Goal: Task Accomplishment & Management: Manage account settings

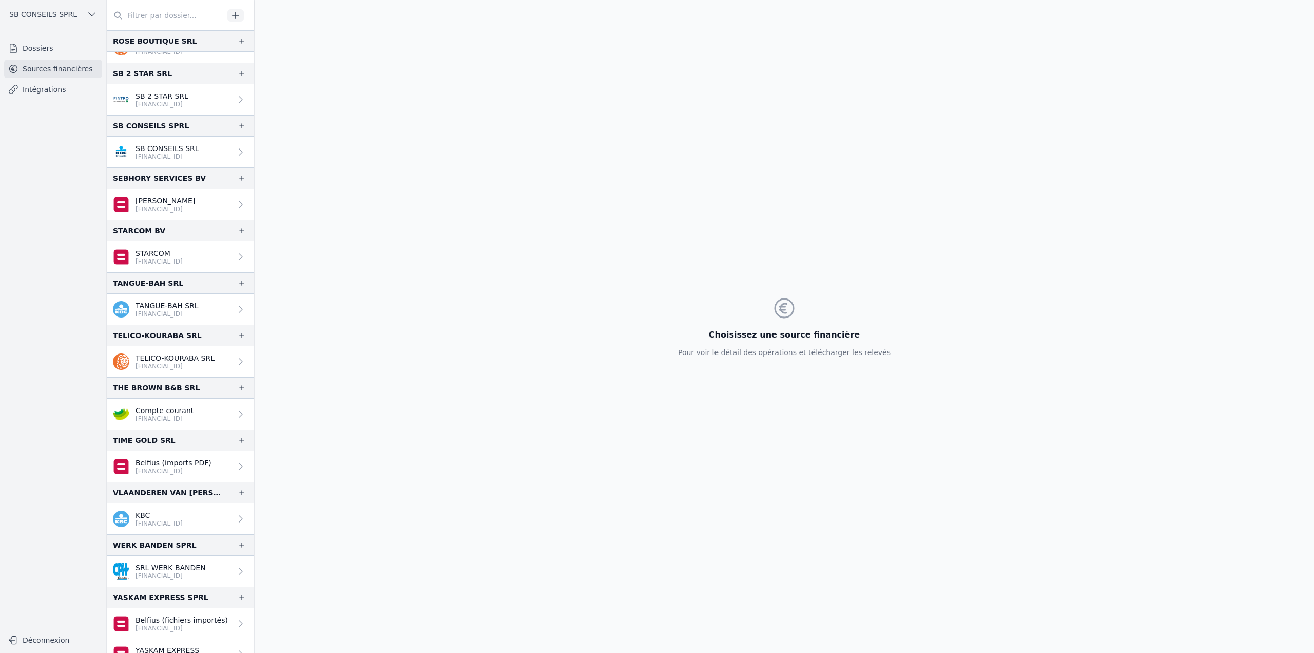
scroll to position [1724, 0]
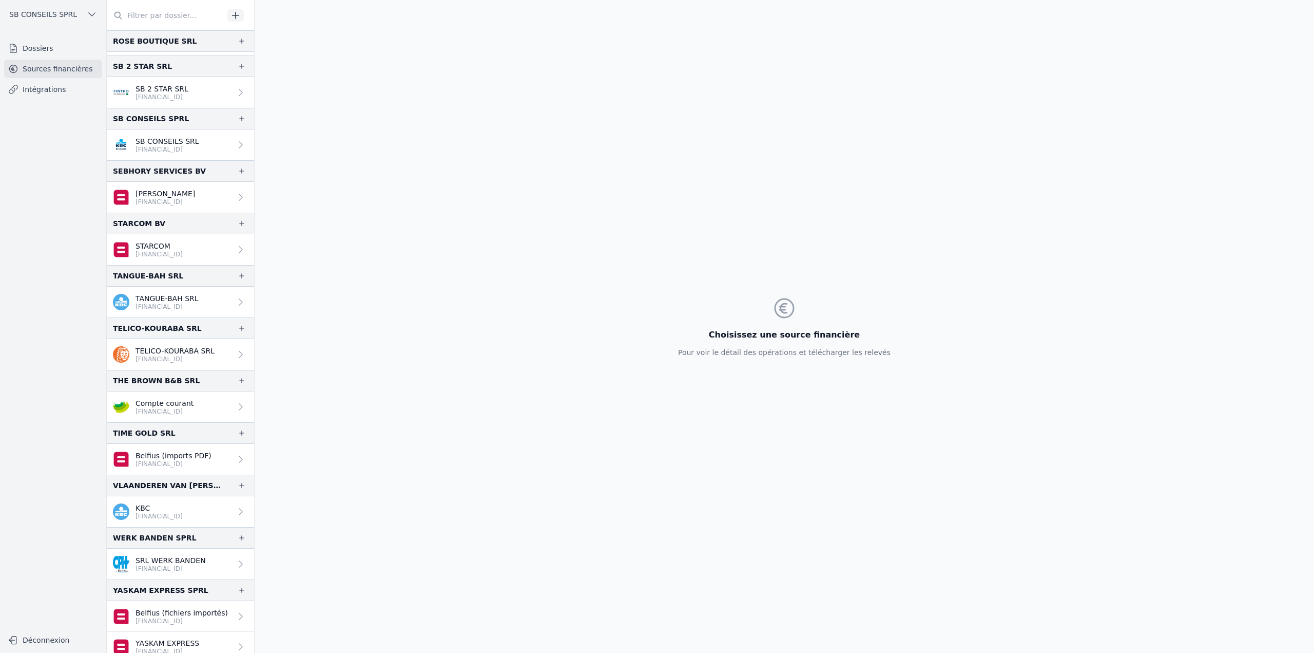
click at [180, 512] on p "BE96 7310 5637 9405" at bounding box center [159, 516] width 47 height 8
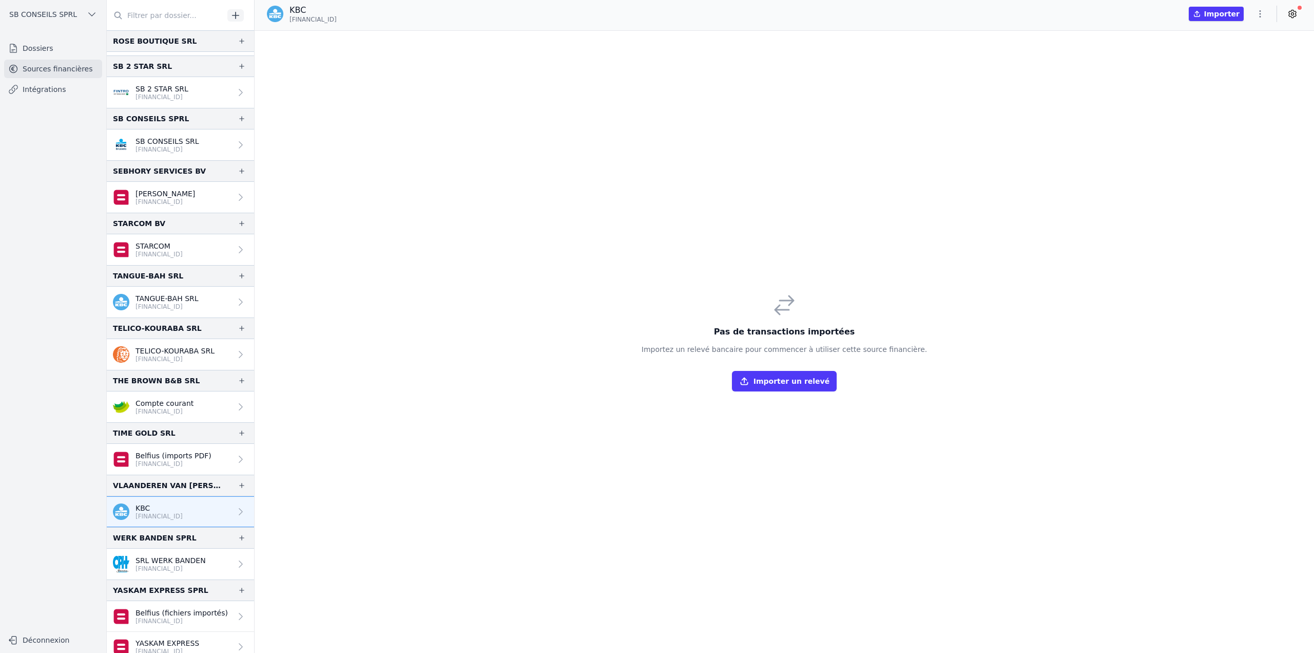
click at [1264, 14] on icon "button" at bounding box center [1260, 14] width 10 height 10
click at [1241, 70] on button "Import CSV *" at bounding box center [1236, 73] width 74 height 19
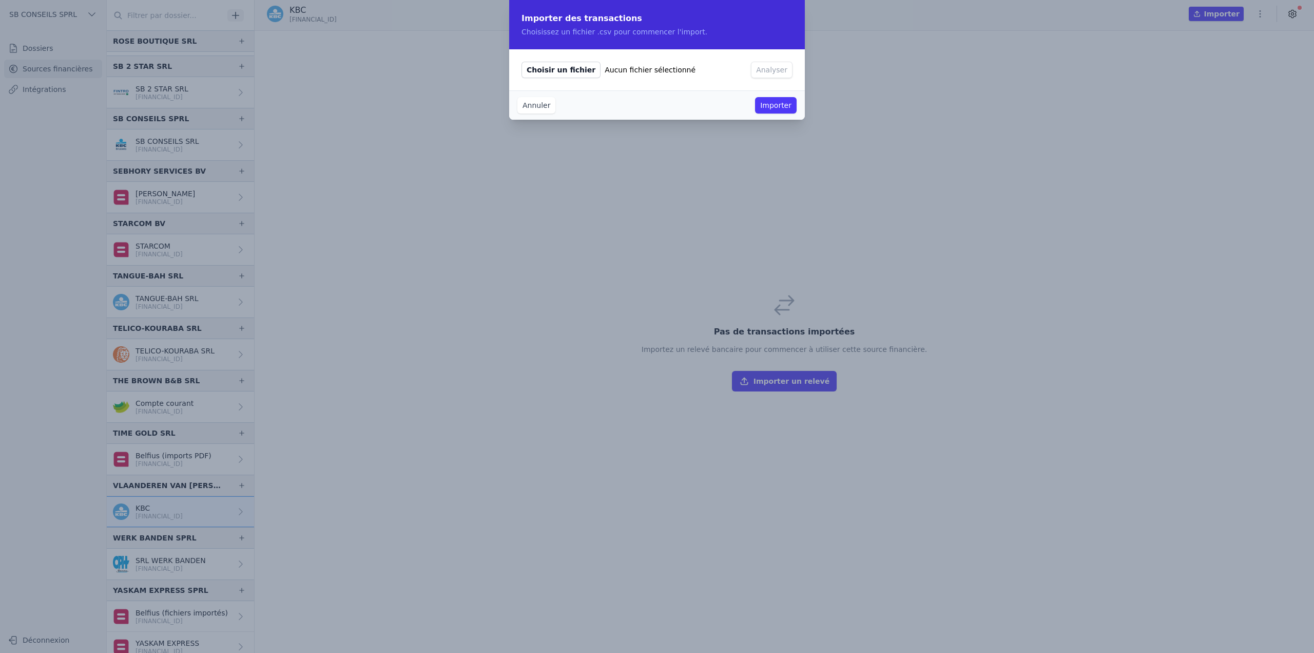
click at [573, 73] on span "Choisir un fichier" at bounding box center [561, 70] width 79 height 16
click at [522, 62] on input "Choisir un fichier Aucun fichier sélectionné" at bounding box center [521, 61] width 1 height 1
type input "C:\fakepath\export.csv"
click at [770, 57] on div "Choisir un fichier export.csv Analyser" at bounding box center [657, 69] width 296 height 41
click at [771, 74] on button "Analyser" at bounding box center [772, 70] width 42 height 16
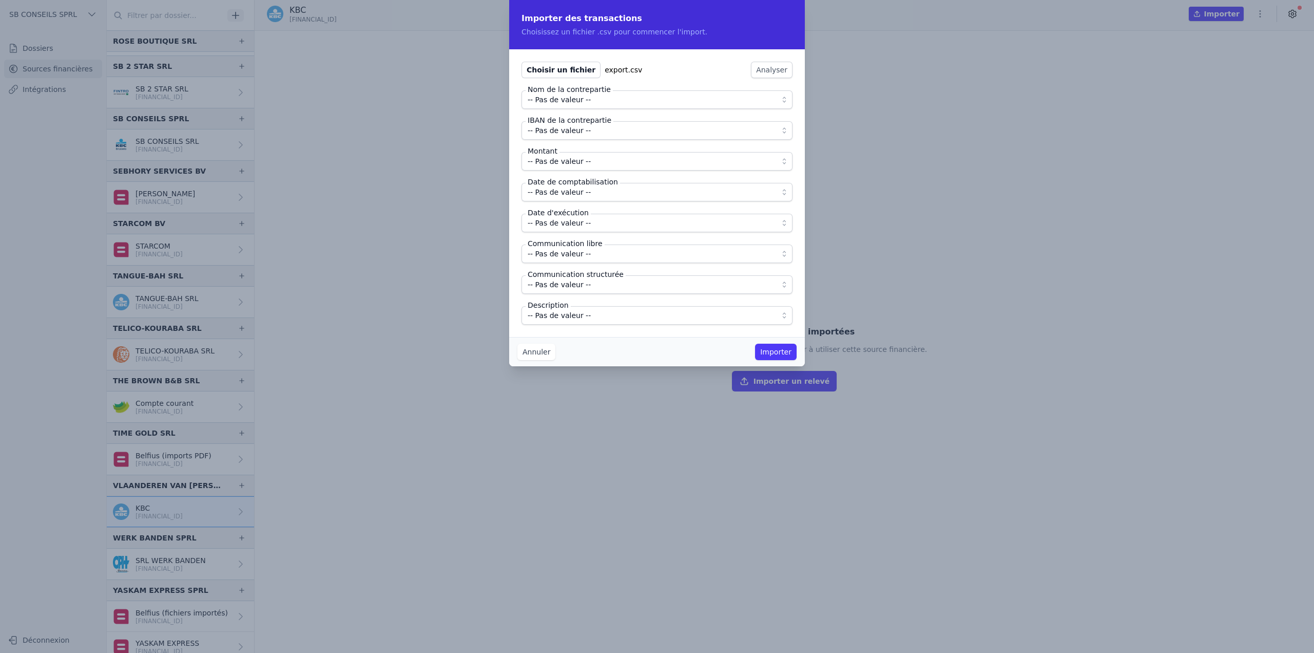
click at [567, 103] on span "-- Pas de valeur --" at bounding box center [559, 99] width 63 height 12
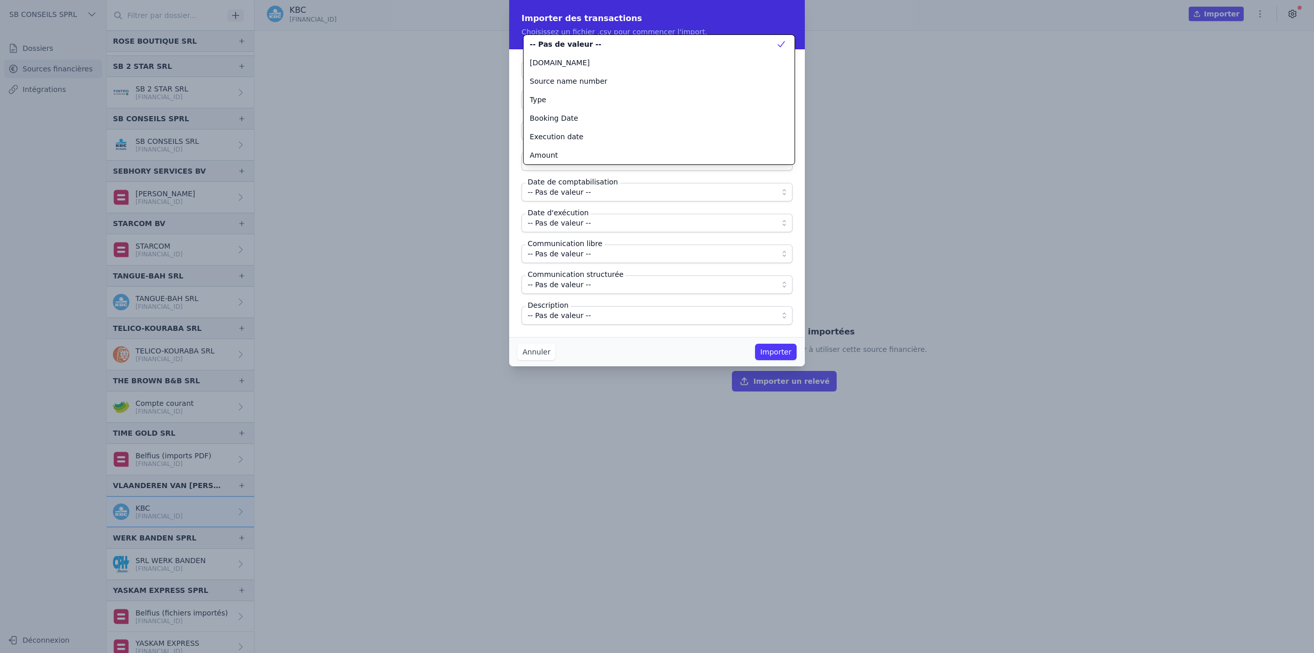
scroll to position [74, 0]
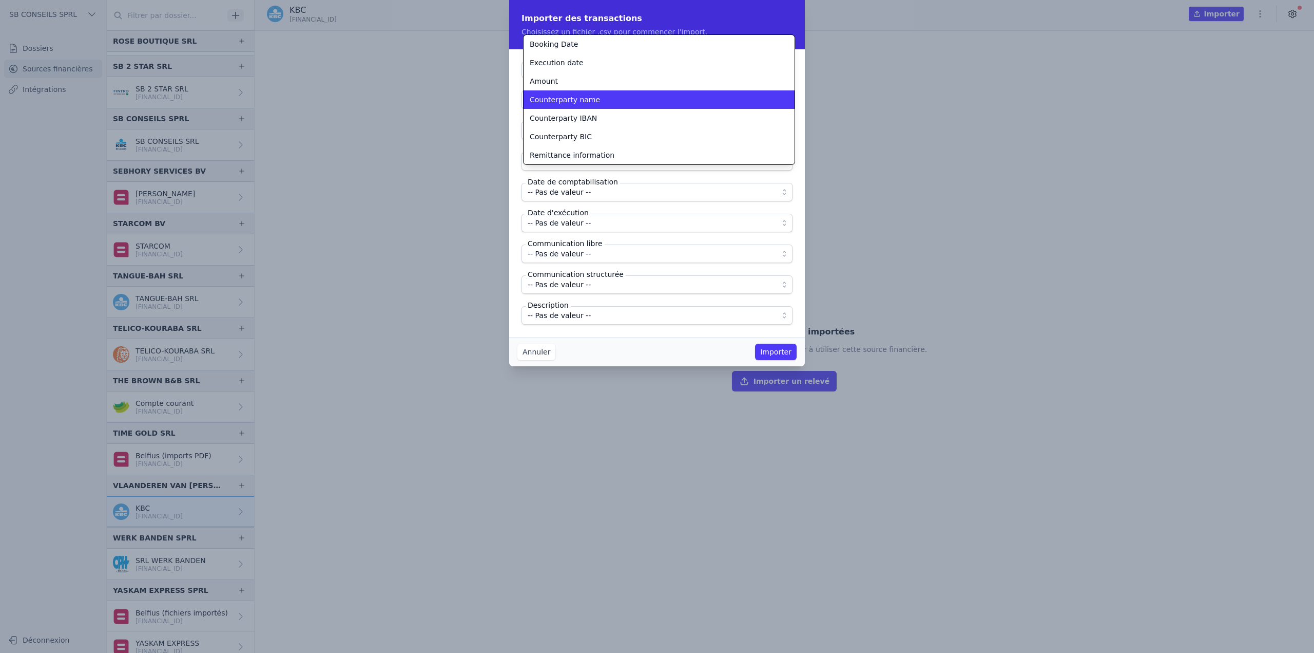
click at [574, 102] on span "Counterparty name" at bounding box center [565, 99] width 70 height 10
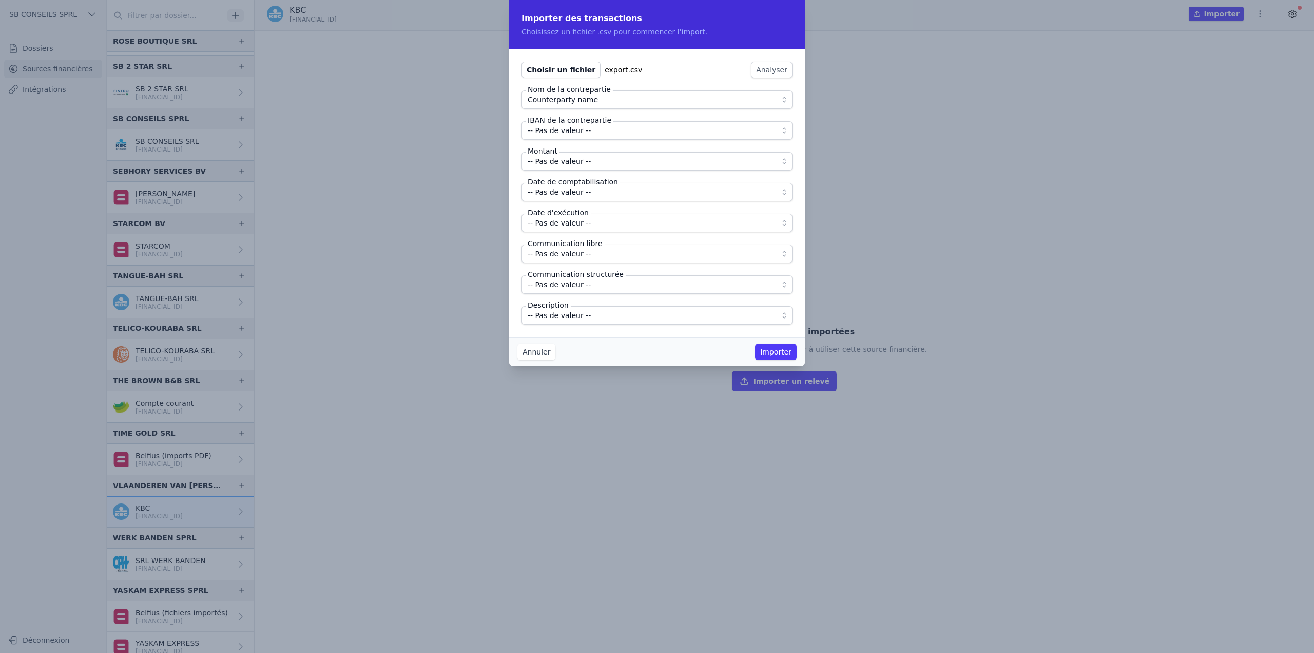
click at [573, 136] on span "-- Pas de valeur --" at bounding box center [559, 130] width 63 height 12
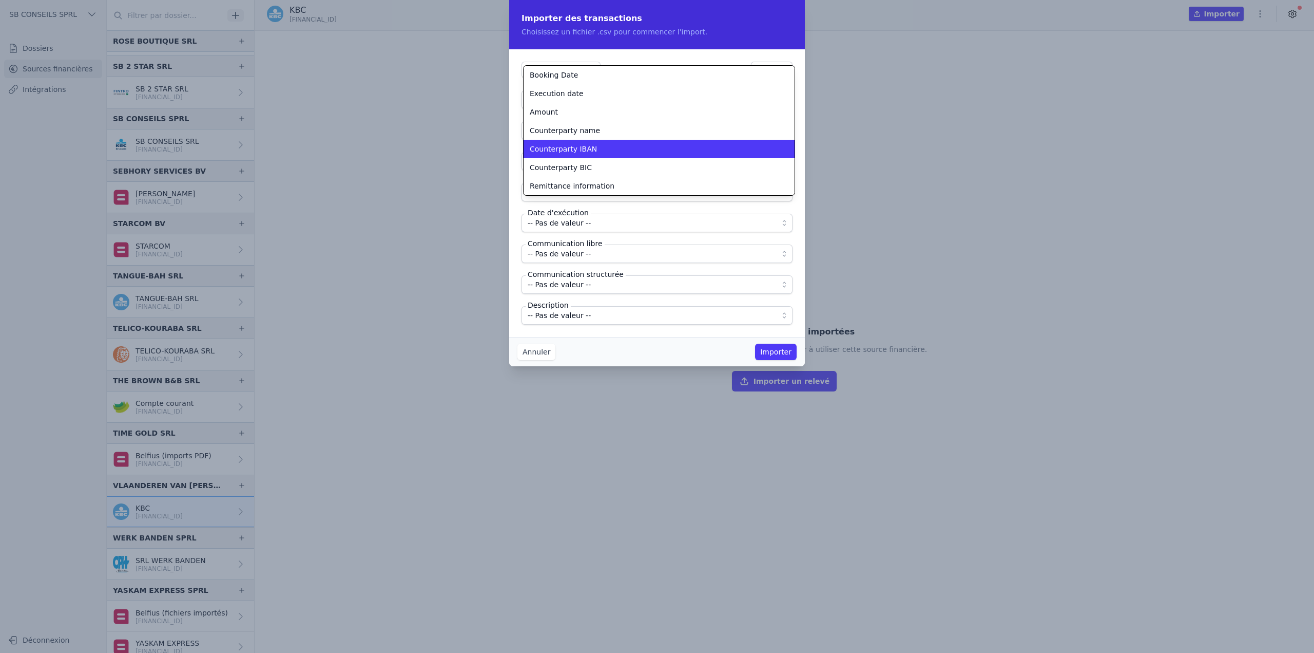
click at [572, 149] on span "Counterparty IBAN" at bounding box center [563, 149] width 67 height 10
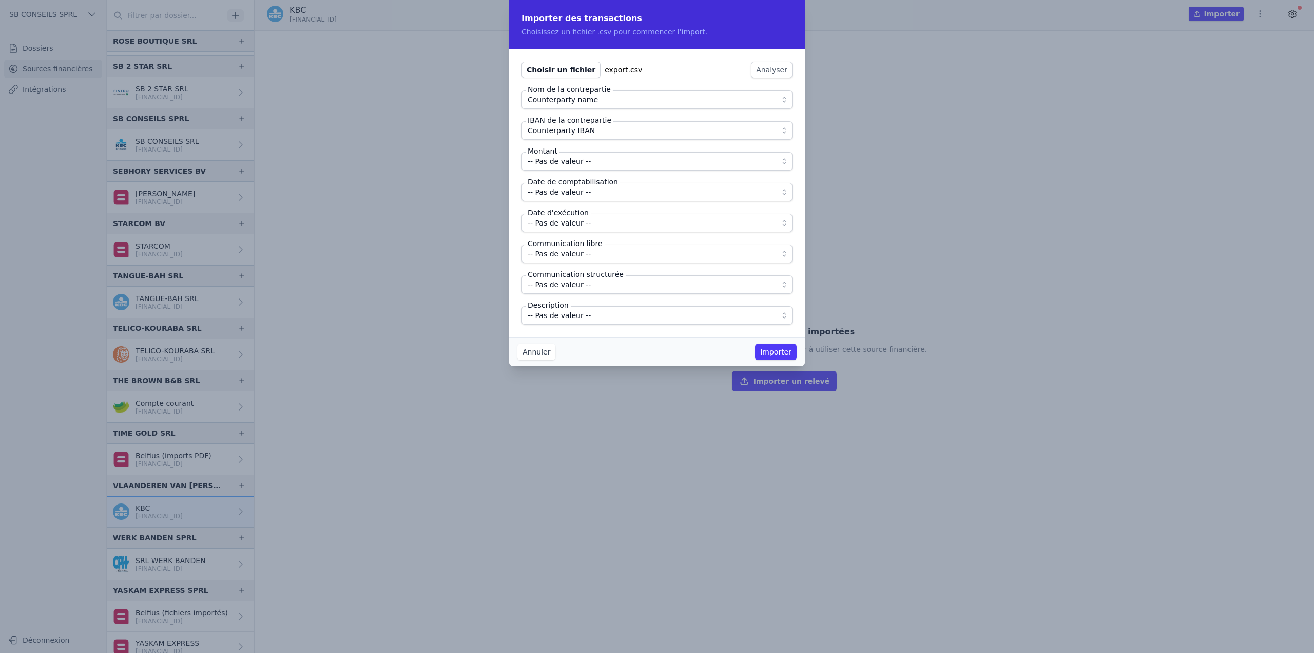
click at [567, 161] on span "-- Pas de valeur --" at bounding box center [559, 161] width 63 height 12
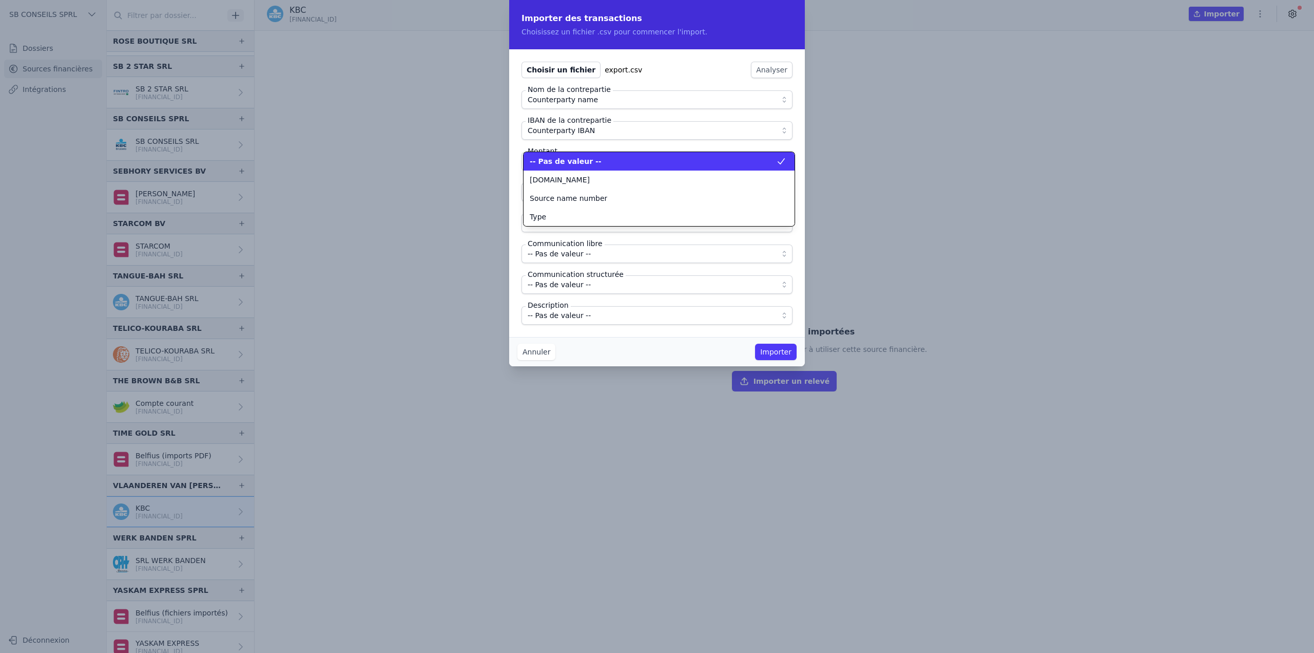
scroll to position [0, 0]
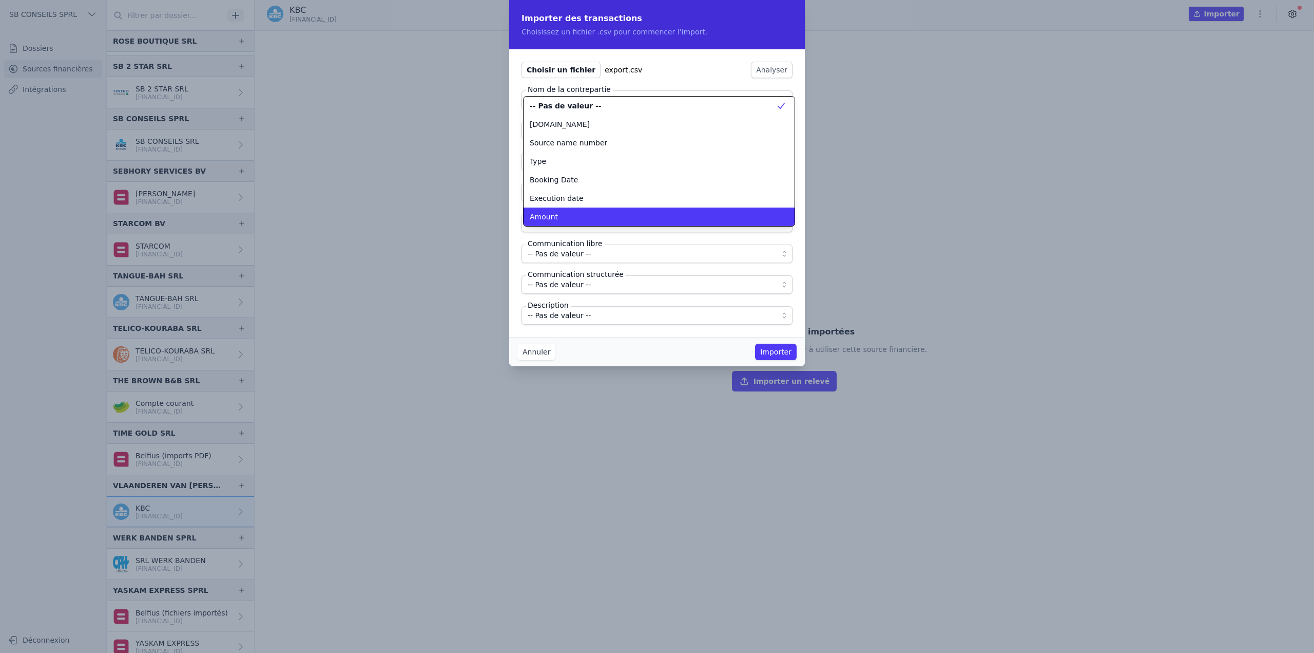
click at [566, 218] on div "Amount" at bounding box center [653, 217] width 246 height 10
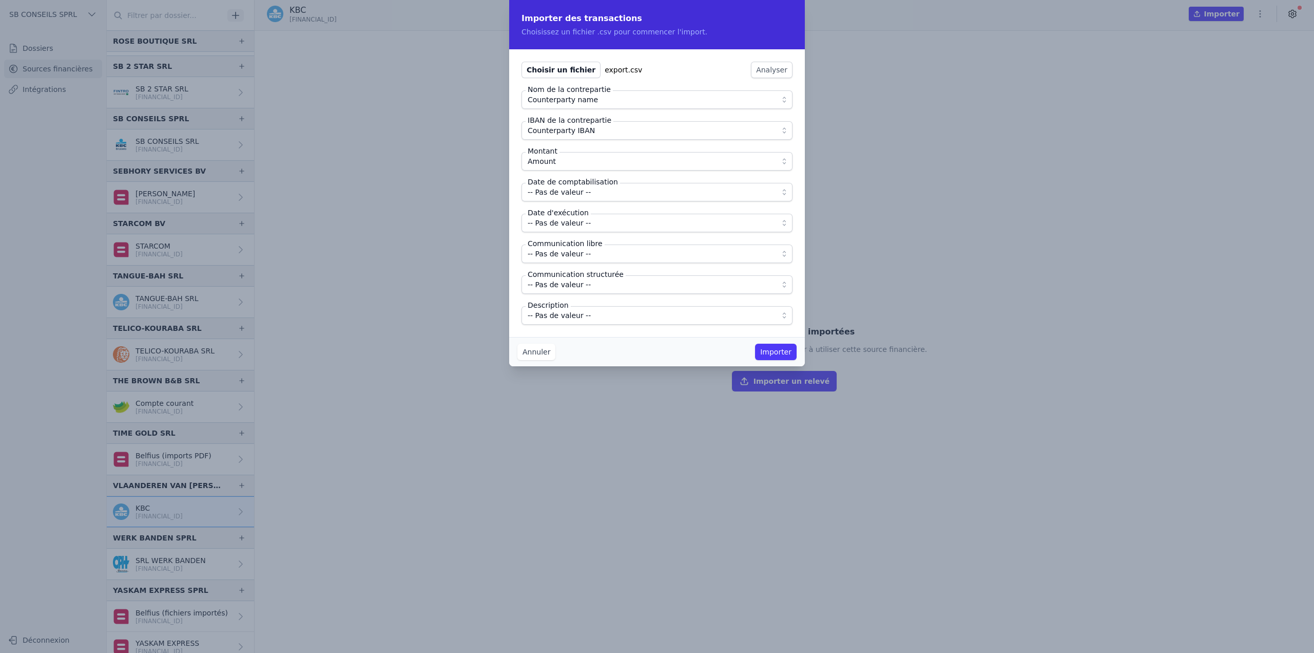
click at [571, 199] on button "-- Pas de valeur --" at bounding box center [657, 192] width 271 height 18
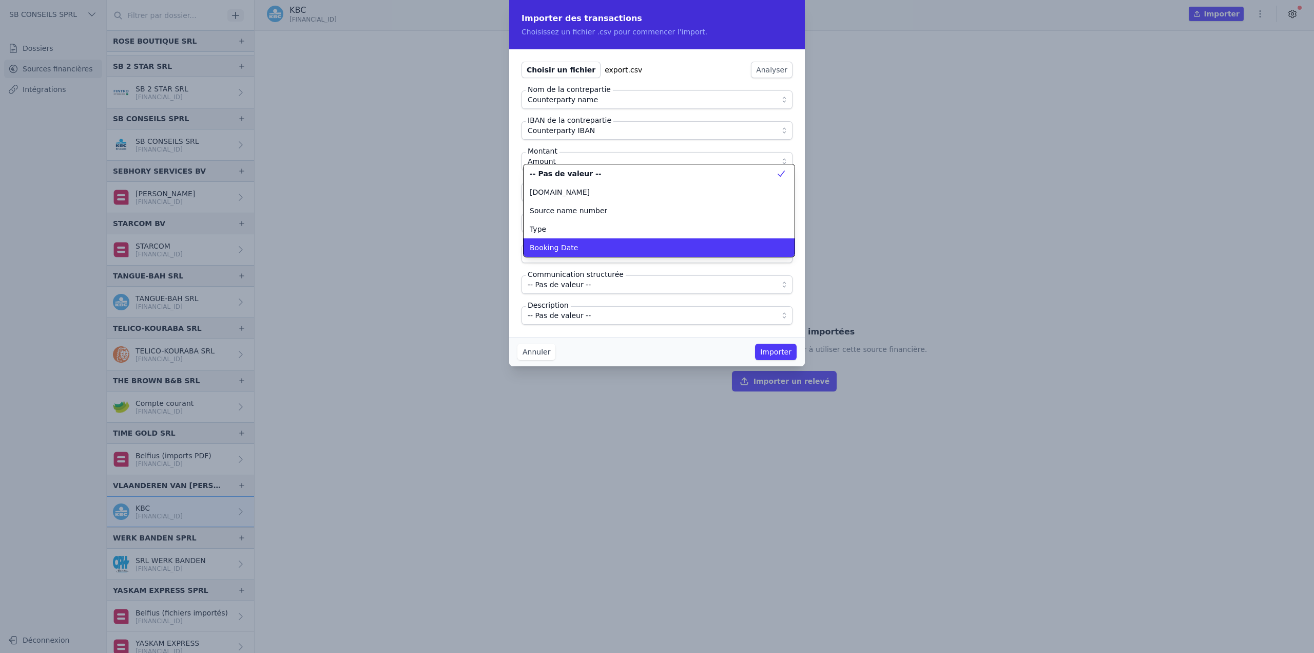
click at [566, 242] on span "Booking Date" at bounding box center [554, 247] width 48 height 10
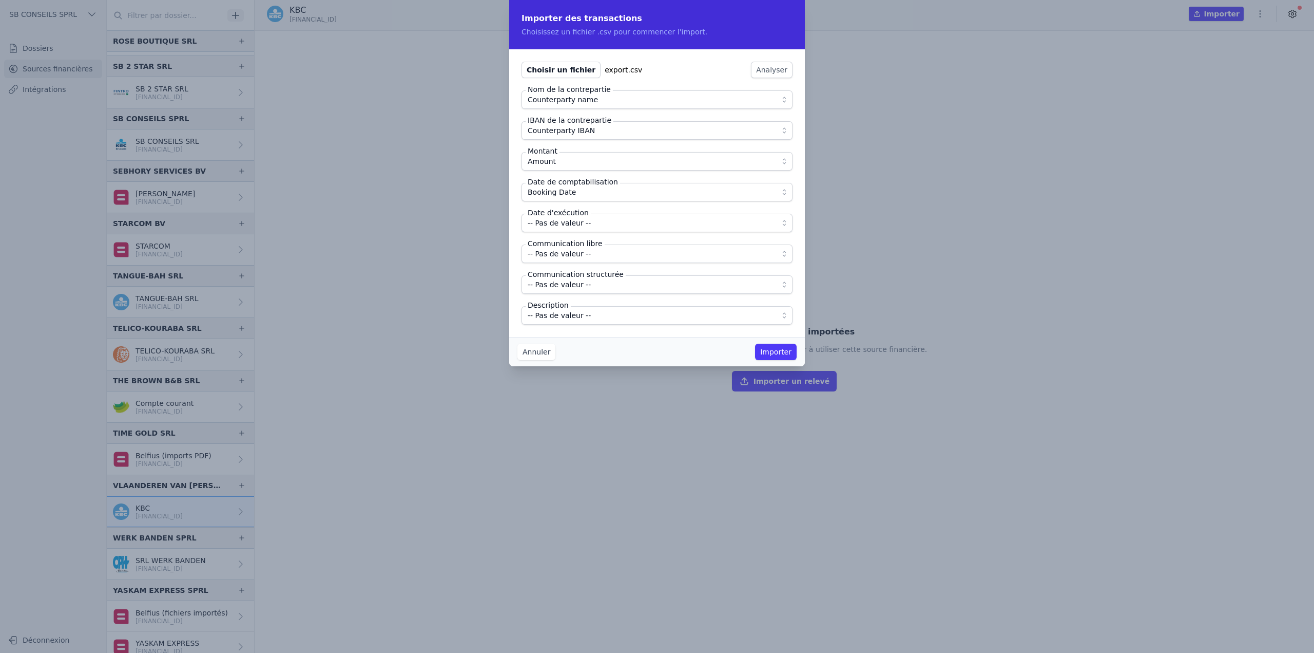
click at [570, 220] on span "-- Pas de valeur --" at bounding box center [559, 223] width 63 height 12
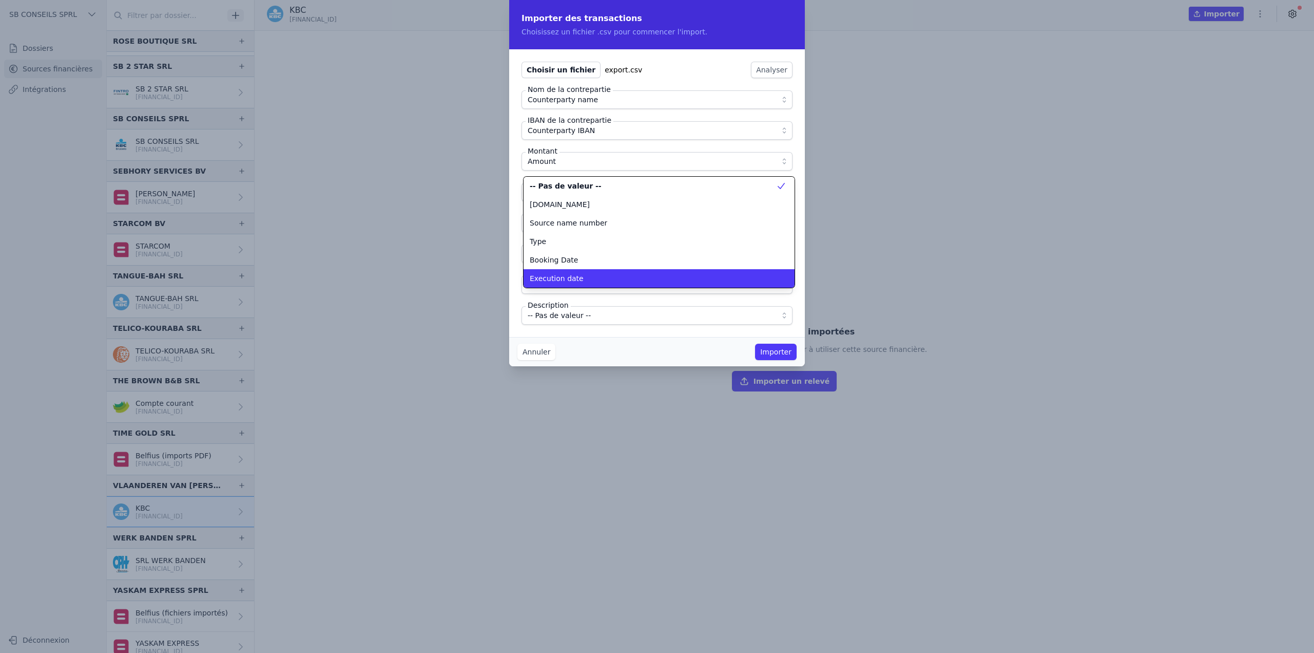
click at [567, 274] on span "Execution date" at bounding box center [557, 278] width 54 height 10
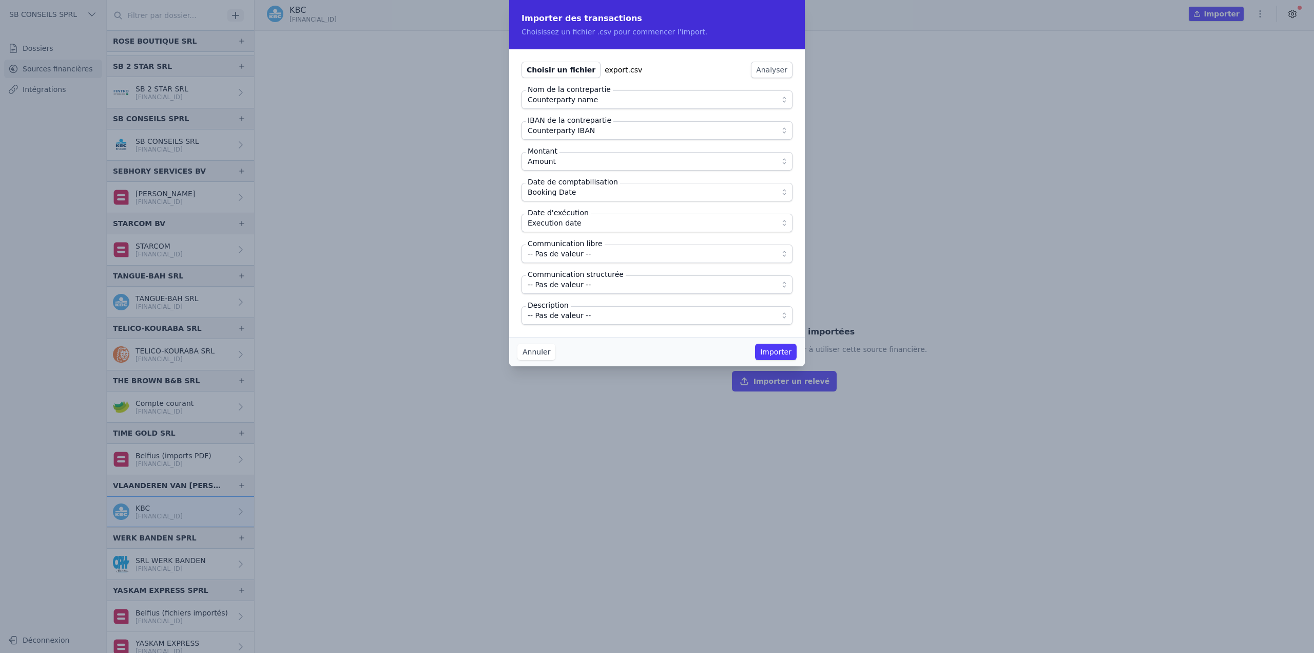
click at [572, 251] on span "-- Pas de valeur --" at bounding box center [559, 253] width 63 height 12
click at [625, 253] on span "-- Pas de valeur --" at bounding box center [650, 253] width 244 height 12
click at [623, 259] on span "Remittance information" at bounding box center [650, 253] width 244 height 12
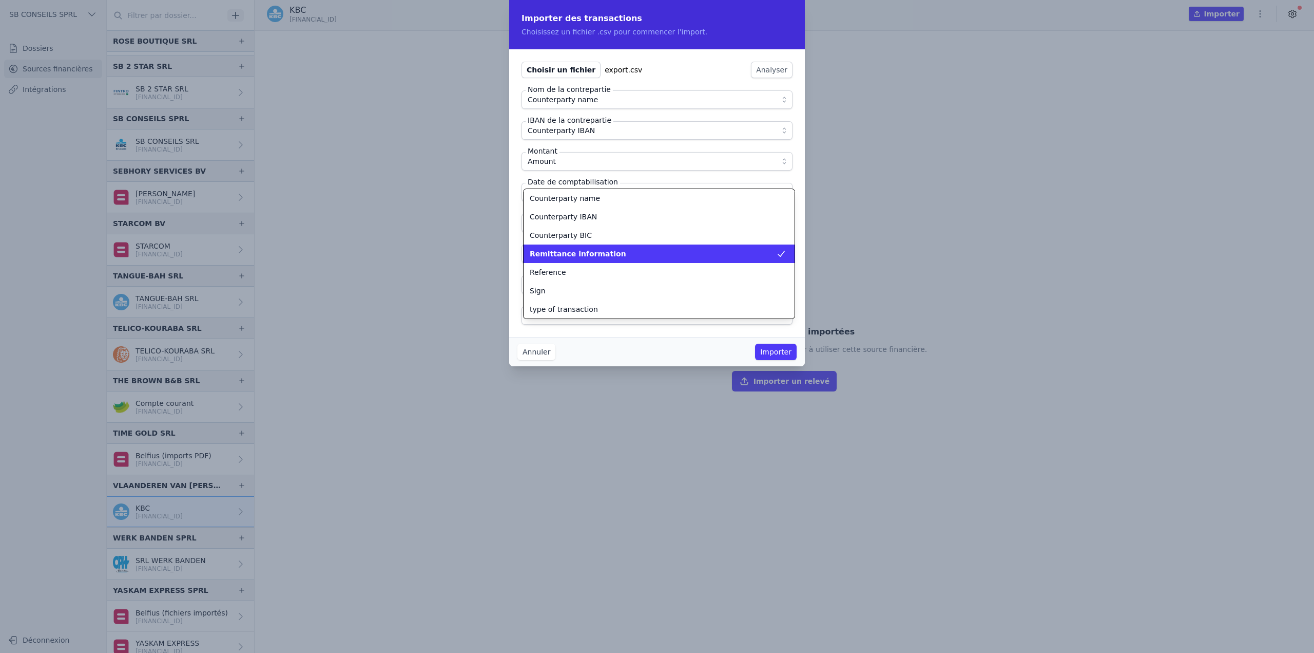
click at [623, 256] on div "Remittance information" at bounding box center [653, 253] width 246 height 10
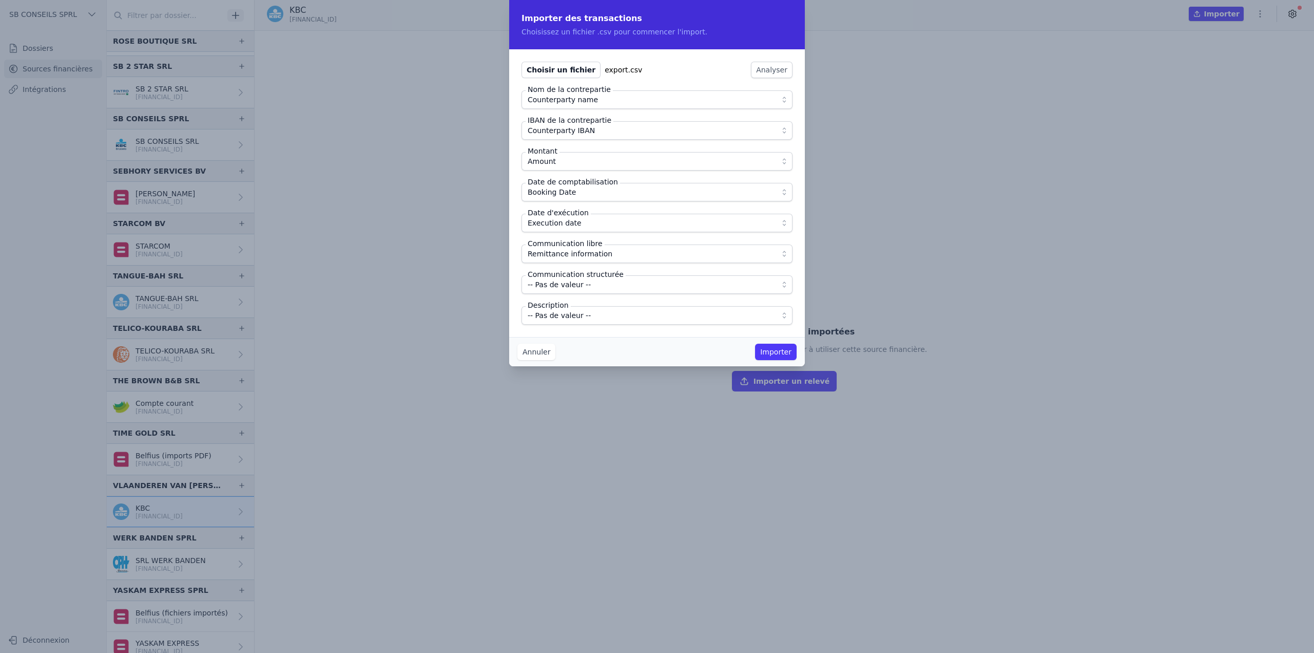
click at [591, 317] on span "-- Pas de valeur --" at bounding box center [650, 315] width 244 height 12
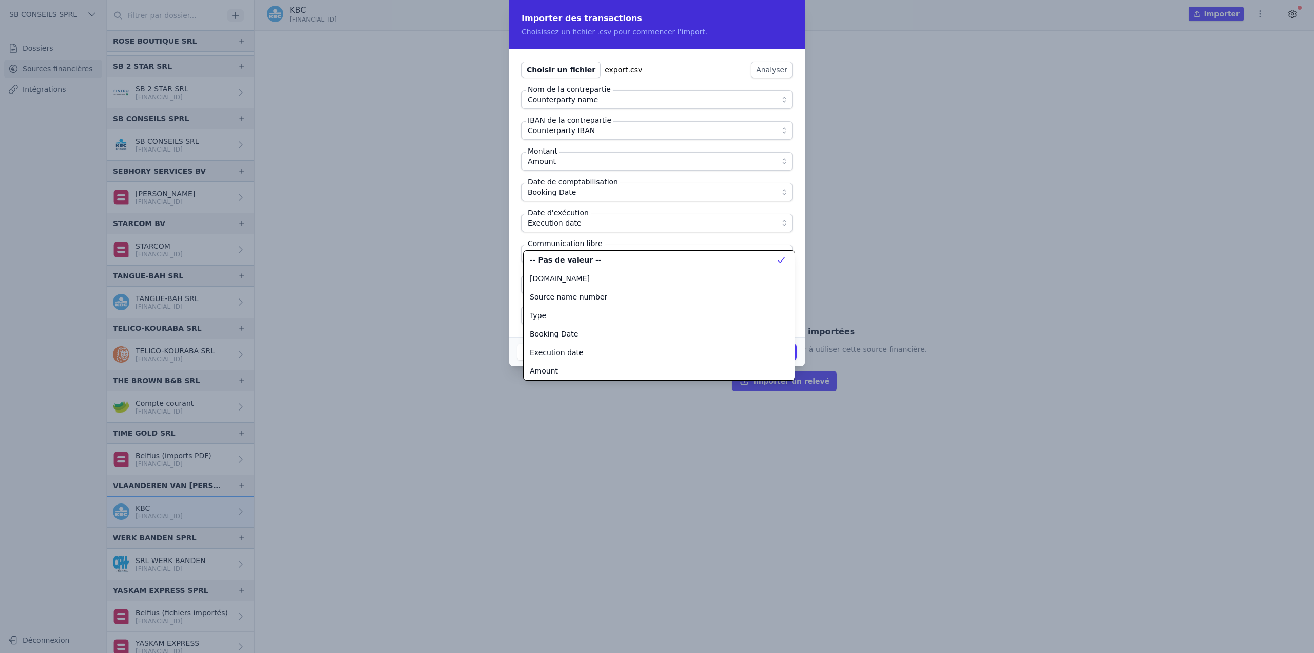
scroll to position [203, 0]
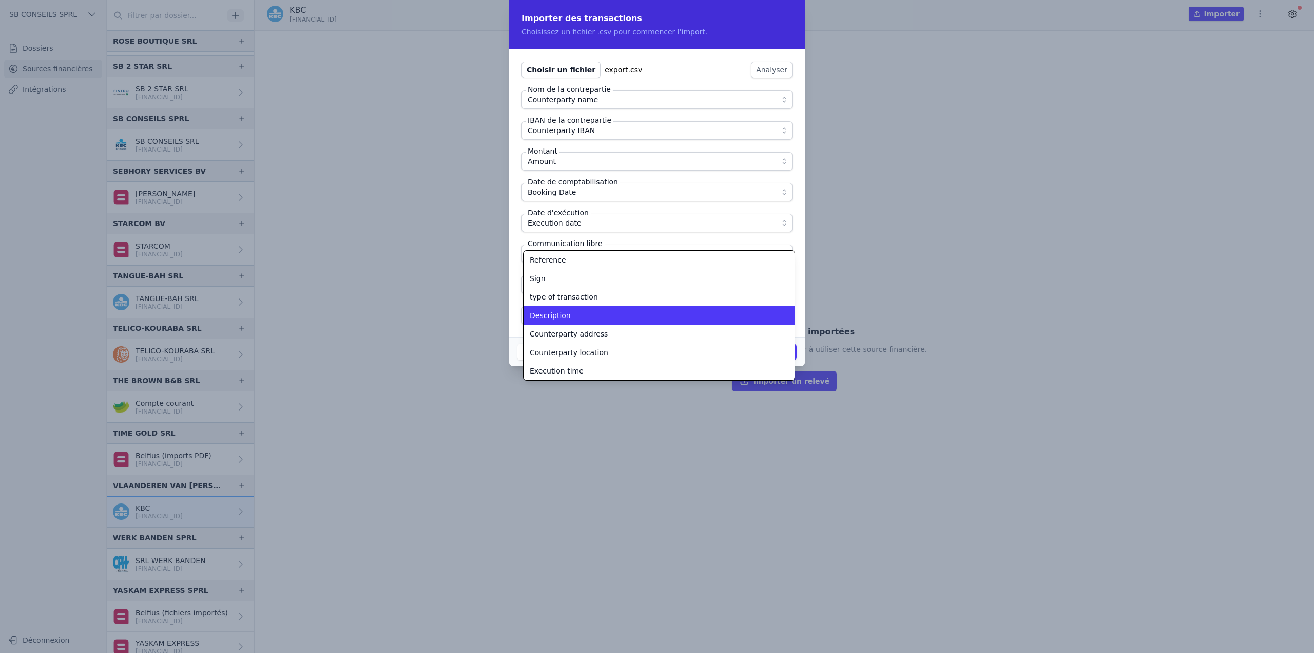
click at [591, 317] on div "Description" at bounding box center [653, 315] width 246 height 10
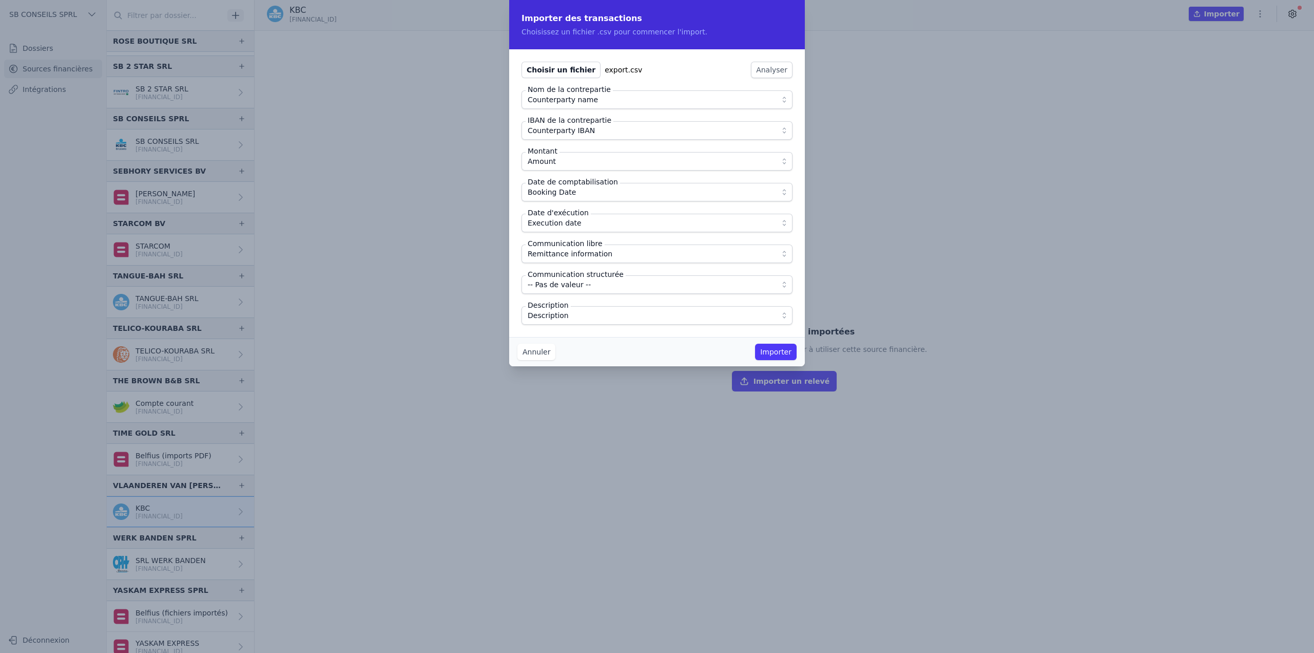
click at [593, 340] on div "Annuler Importer" at bounding box center [657, 351] width 296 height 29
click at [768, 352] on button "Importer" at bounding box center [776, 351] width 42 height 16
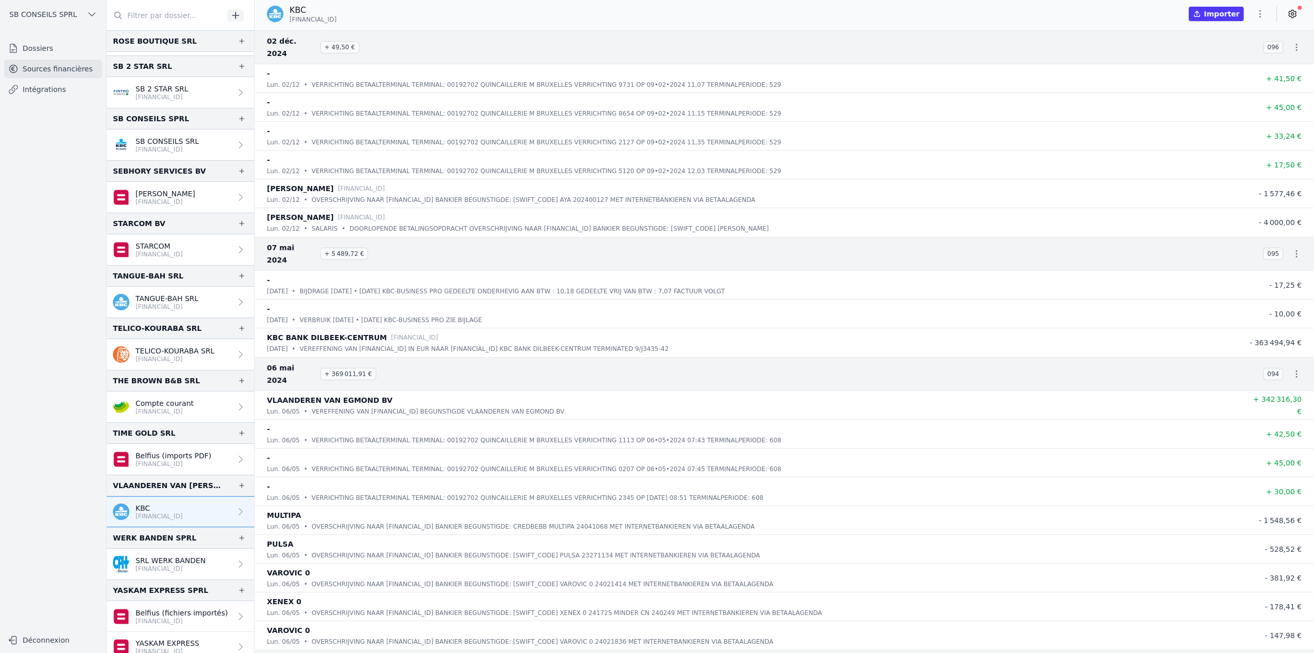
click at [1259, 14] on icon "button" at bounding box center [1260, 14] width 10 height 10
click at [1230, 37] on button "Renommer" at bounding box center [1236, 35] width 74 height 19
type input "KBC (⚠️ Différence de 49,50)"
click button "submit" at bounding box center [407, 11] width 16 height 12
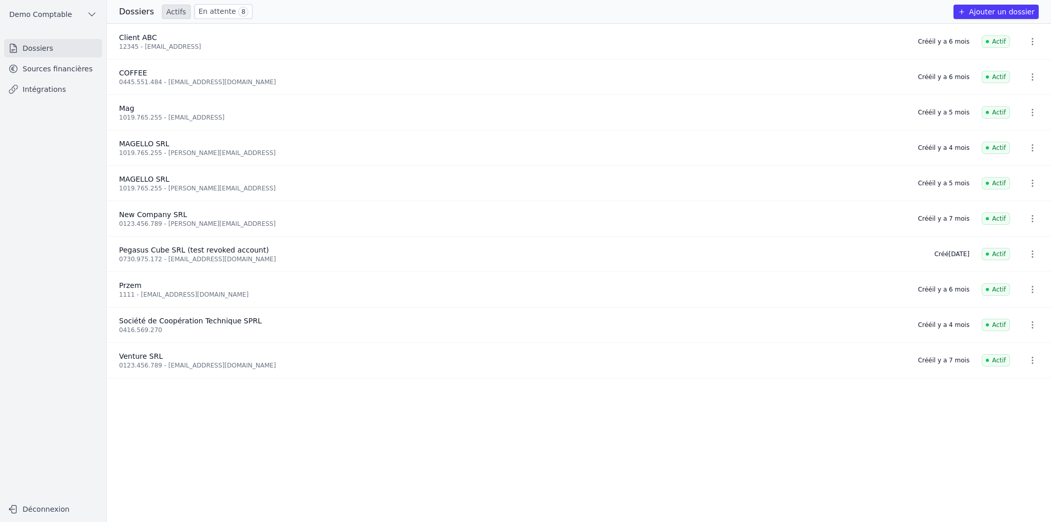
click at [51, 88] on link "Intégrations" at bounding box center [53, 89] width 98 height 18
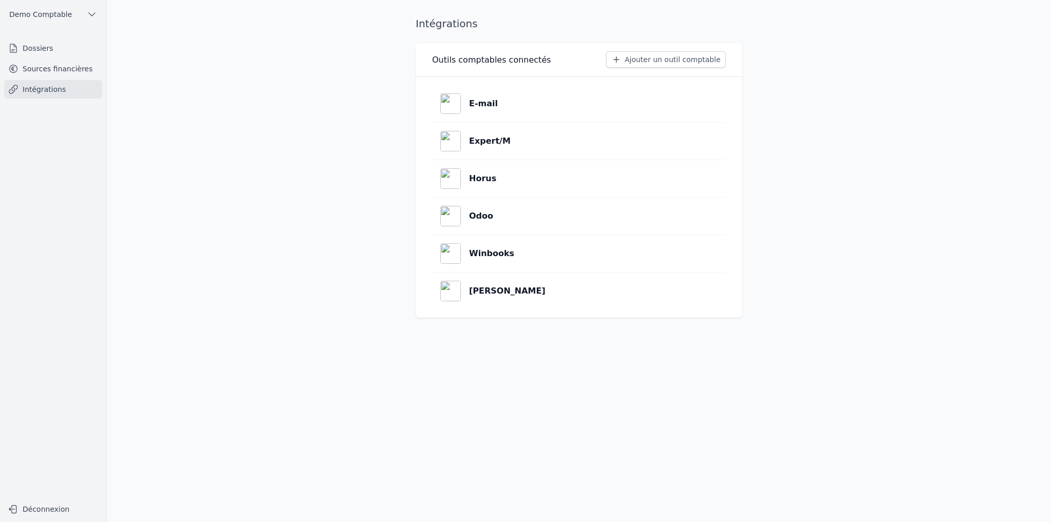
click at [44, 54] on link "Dossiers" at bounding box center [53, 48] width 98 height 18
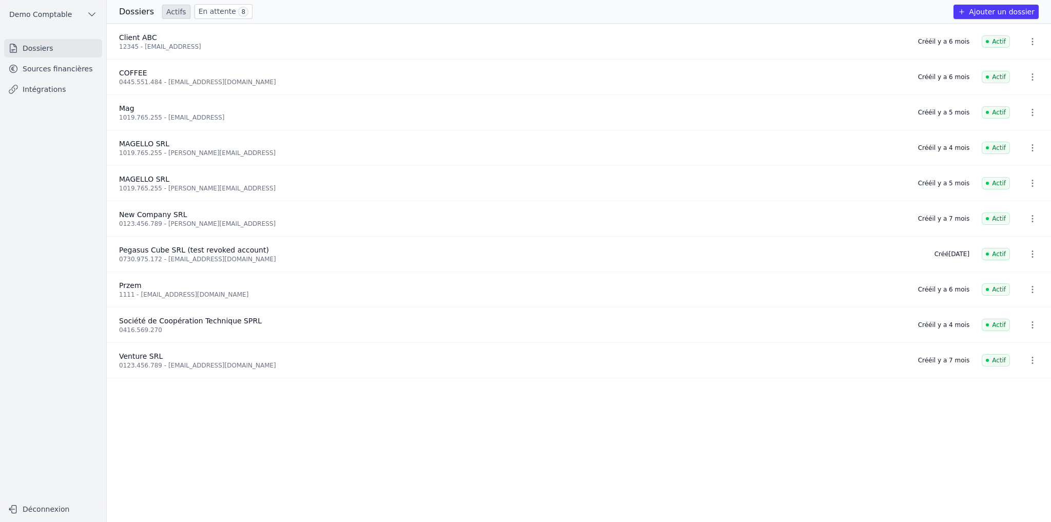
click at [994, 13] on button "Ajouter un dossier" at bounding box center [996, 12] width 85 height 14
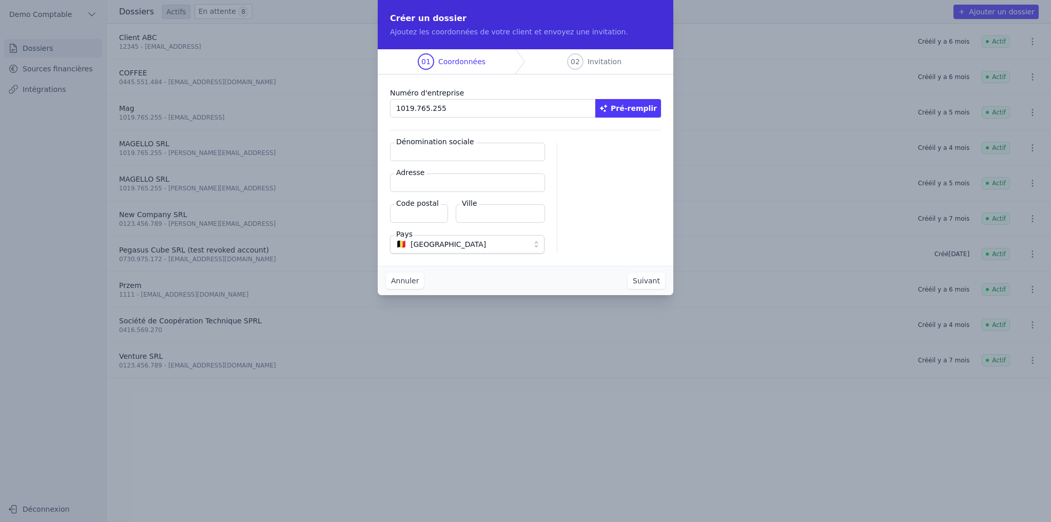
type input "1019.765.255"
drag, startPoint x: 609, startPoint y: 109, endPoint x: 644, endPoint y: 142, distance: 47.6
click at [608, 109] on icon "button" at bounding box center [604, 108] width 8 height 8
type input "MAGELLO SRL"
type input "Avenue du Derby 30/16"
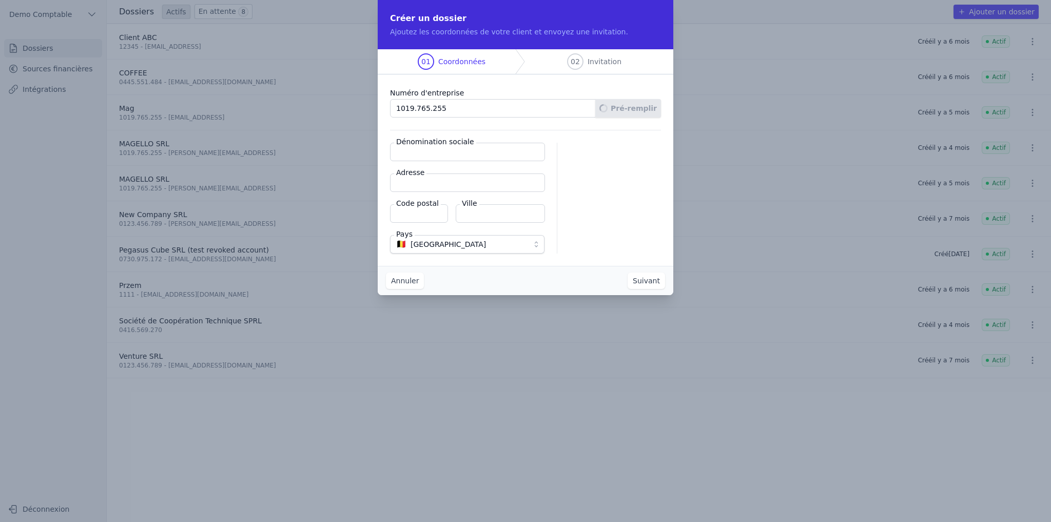
type input "1050"
type input "Ixelles"
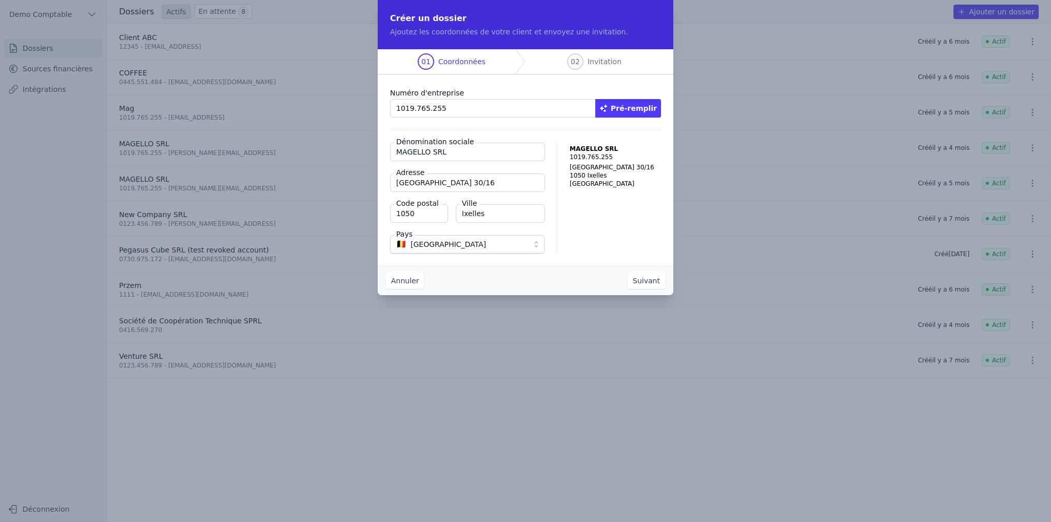
click at [643, 279] on button "Suivant" at bounding box center [646, 281] width 37 height 16
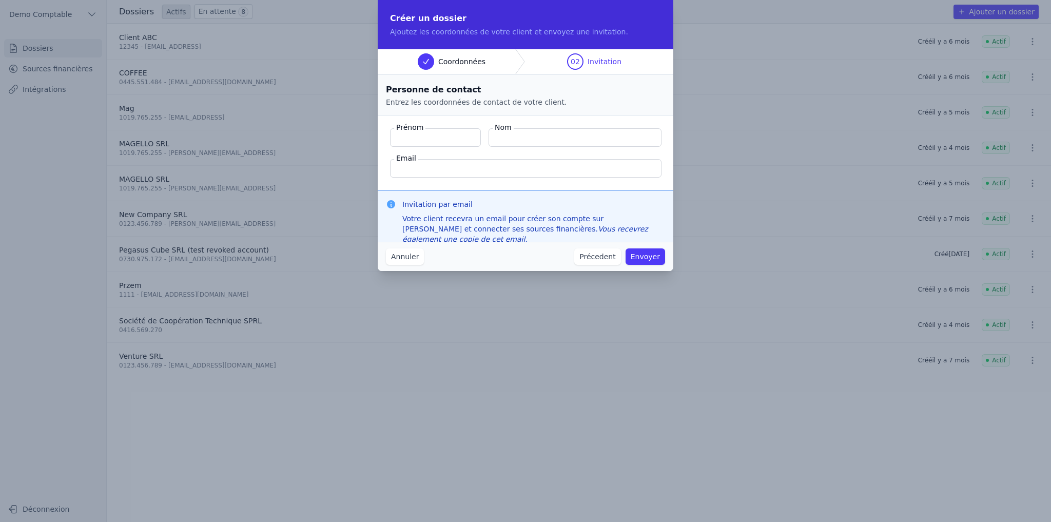
click at [448, 169] on input "Email" at bounding box center [526, 168] width 272 height 18
drag, startPoint x: 403, startPoint y: 204, endPoint x: 488, endPoint y: 205, distance: 85.2
click at [488, 205] on h3 "Invitation par email" at bounding box center [534, 204] width 263 height 10
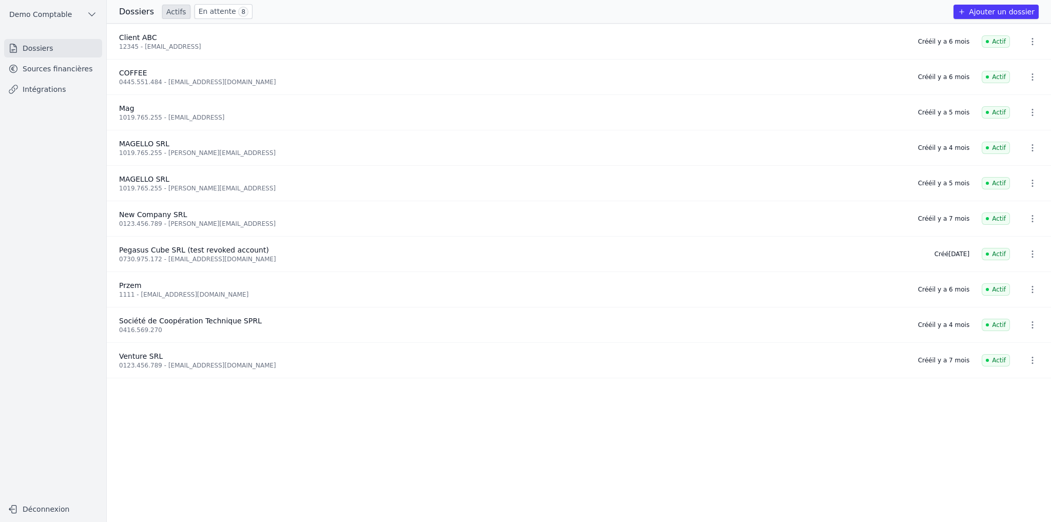
click at [51, 70] on link "Sources financières" at bounding box center [53, 69] width 98 height 18
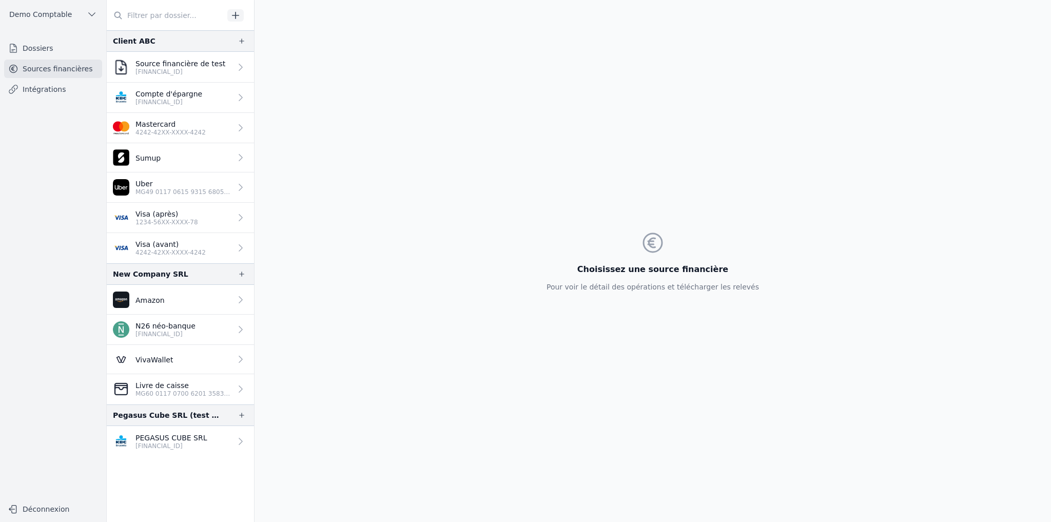
click at [193, 103] on p "BE33 7360 5969 2046" at bounding box center [169, 102] width 67 height 8
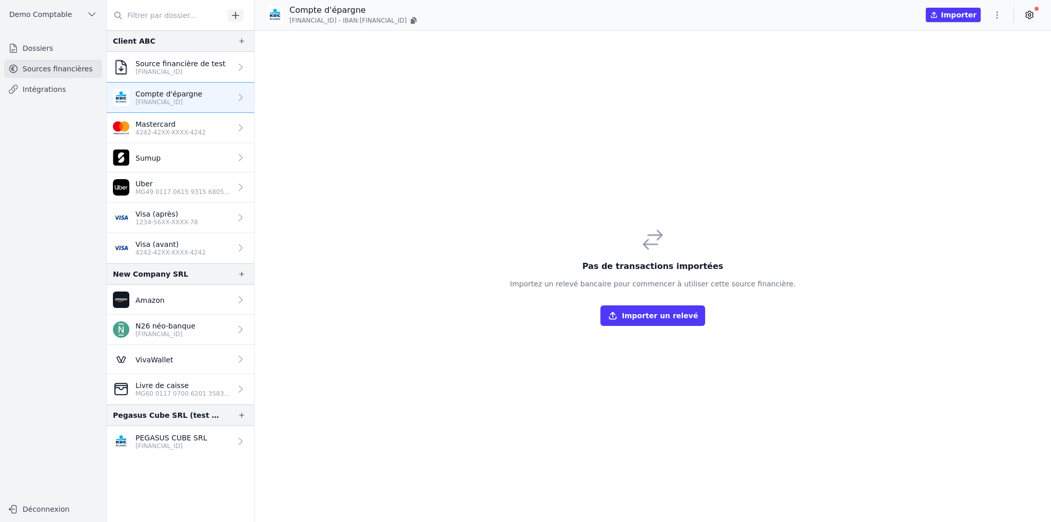
click at [170, 330] on p "DE31 1001 1001 2623 5208 14" at bounding box center [166, 334] width 60 height 8
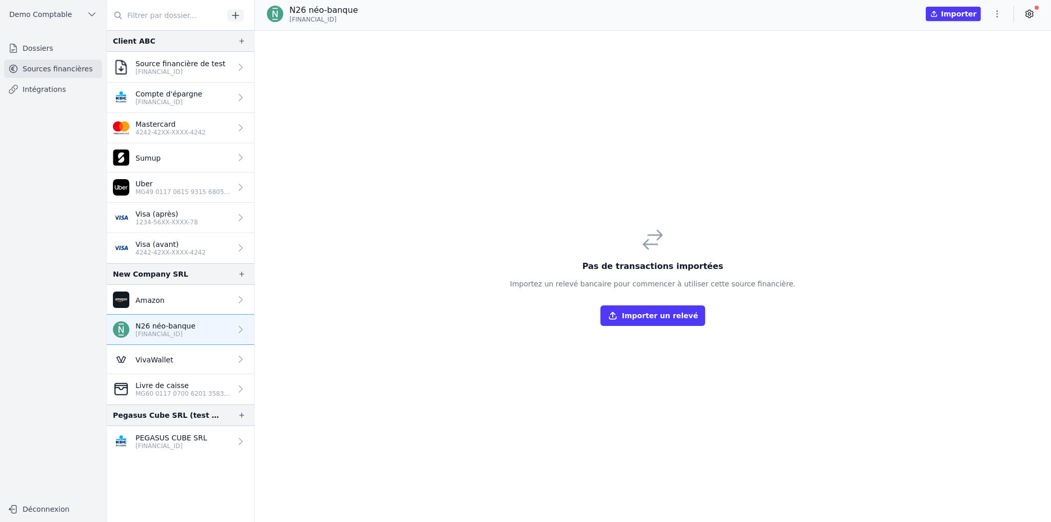
click at [170, 242] on p "Visa (avant)" at bounding box center [171, 244] width 70 height 10
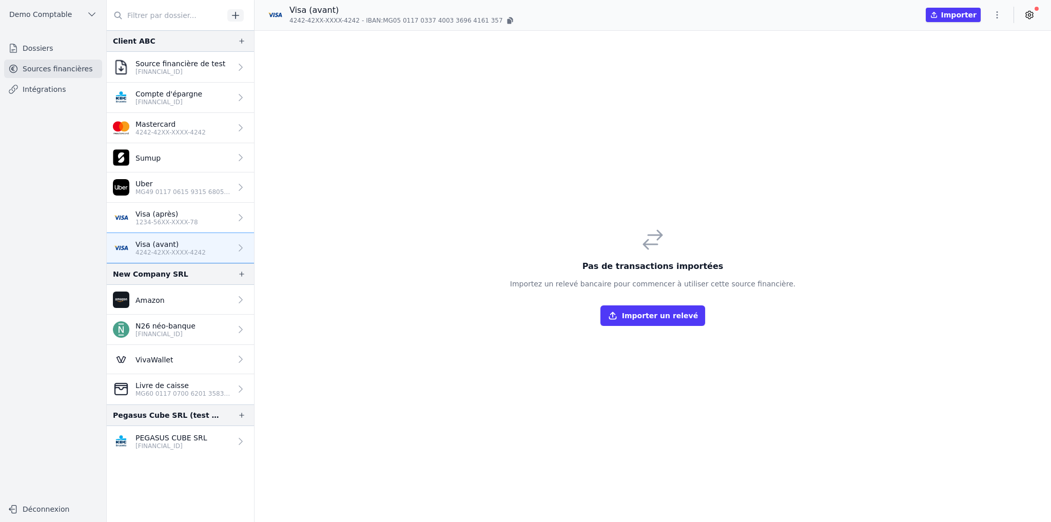
click at [182, 216] on p "Visa (après)" at bounding box center [167, 214] width 63 height 10
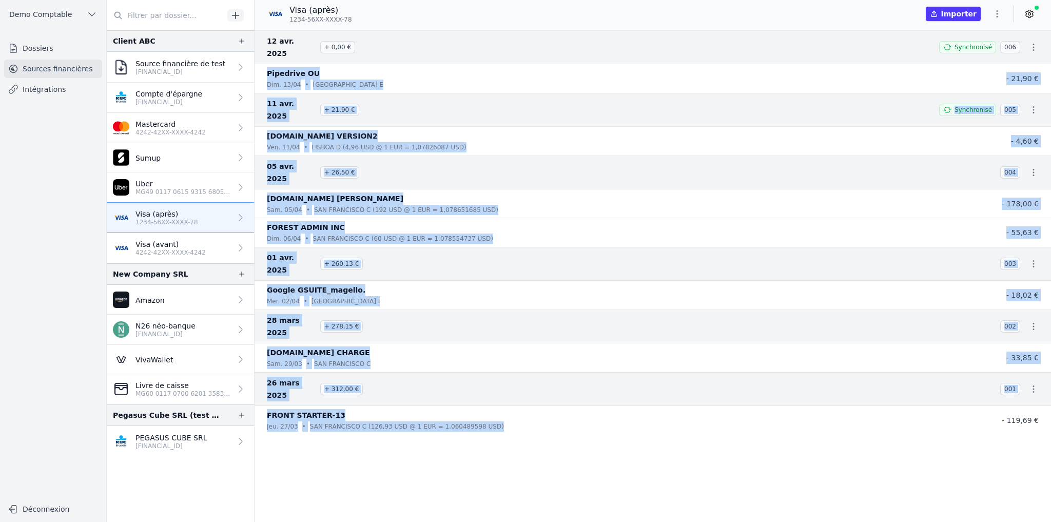
drag, startPoint x: 269, startPoint y: 54, endPoint x: 483, endPoint y: 356, distance: 370.4
click at [483, 356] on nav "12 avr. 2025 + 0,00 € Synchronisé 006 Pipedrive OU dim. 13/04 • Tallinn E - 21,…" at bounding box center [653, 276] width 797 height 492
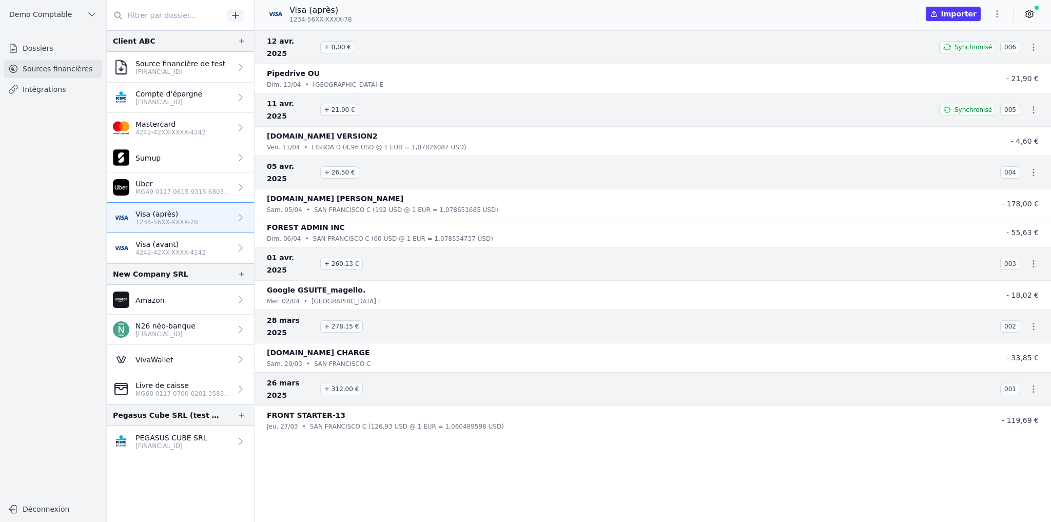
click at [450, 370] on nav "12 avr. 2025 + 0,00 € Synchronisé 006 Pipedrive OU dim. 13/04 • Tallinn E - 21,…" at bounding box center [653, 276] width 797 height 492
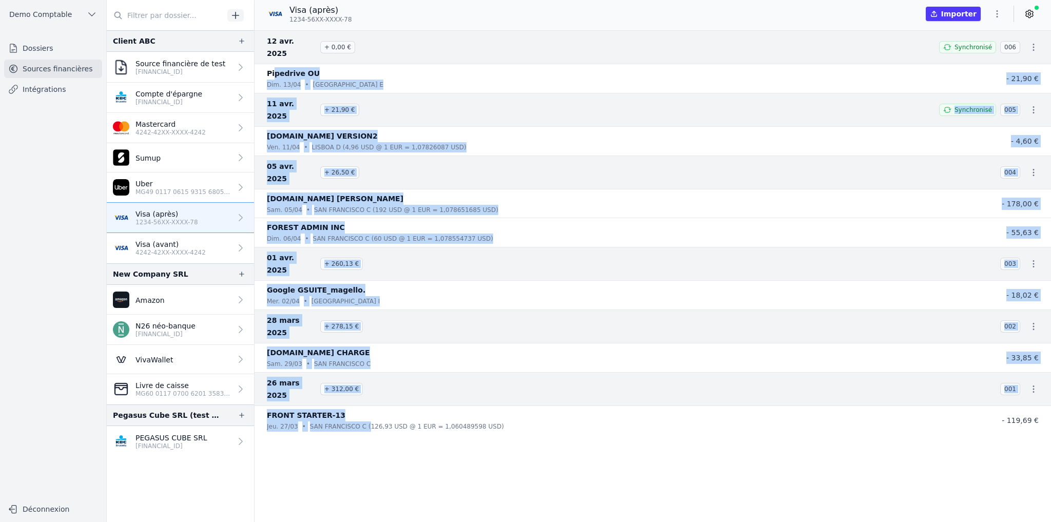
drag, startPoint x: 274, startPoint y: 61, endPoint x: 360, endPoint y: 351, distance: 303.3
click at [360, 351] on nav "12 avr. 2025 + 0,00 € Synchronisé 006 Pipedrive OU dim. 13/04 • Tallinn E - 21,…" at bounding box center [653, 276] width 797 height 492
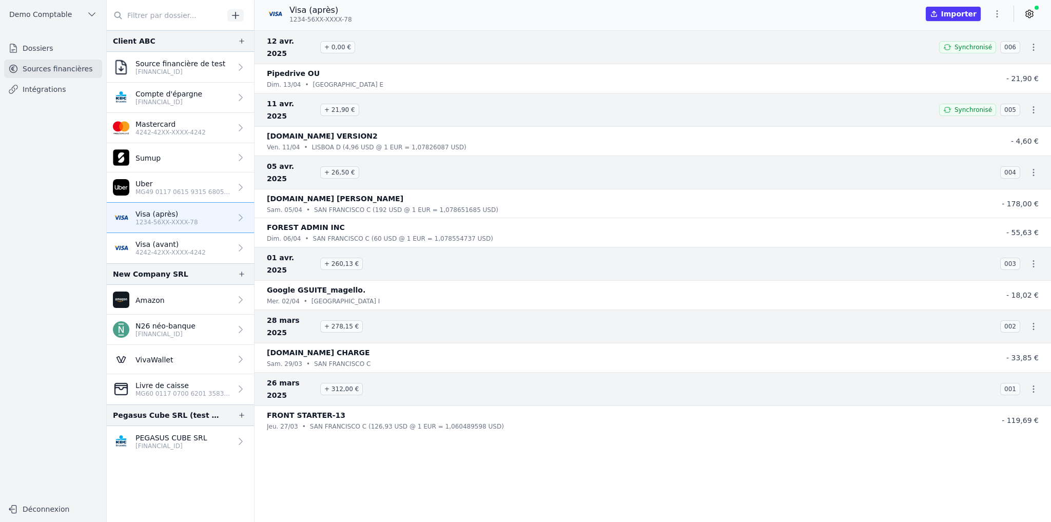
click at [407, 369] on nav "12 avr. 2025 + 0,00 € Synchronisé 006 Pipedrive OU dim. 13/04 • Tallinn E - 21,…" at bounding box center [653, 276] width 797 height 492
click at [1037, 14] on link at bounding box center [1030, 14] width 18 height 16
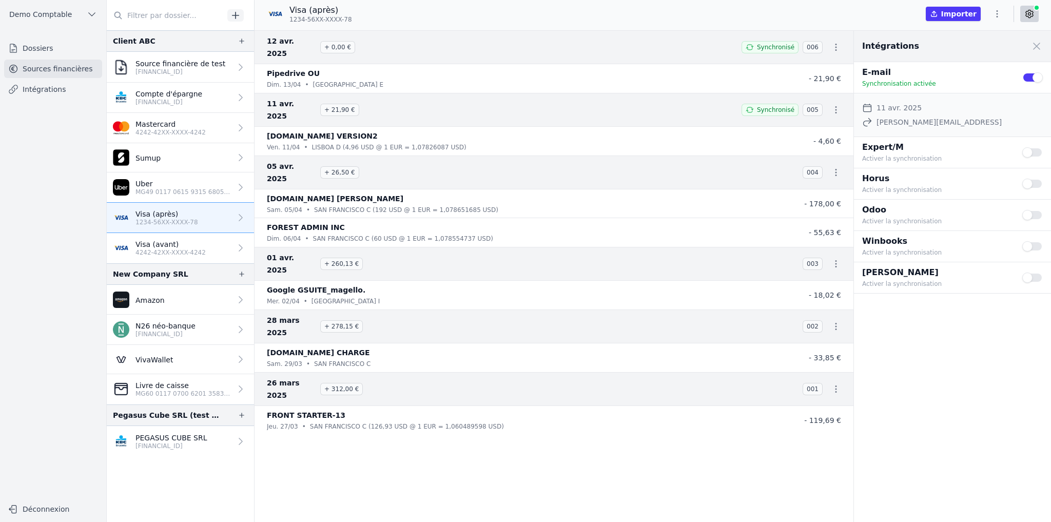
drag, startPoint x: 876, startPoint y: 141, endPoint x: 936, endPoint y: 307, distance: 176.5
click at [936, 307] on div "Intégrations Close panel E-mail Synchronisation activée Use setting Date de déb…" at bounding box center [952, 276] width 197 height 491
click at [910, 328] on div "Intégrations Close panel E-mail Synchronisation activée Use setting Date de déb…" at bounding box center [952, 276] width 197 height 491
click at [967, 311] on div "Intégrations Close panel E-mail Synchronisation activée Use setting Date de déb…" at bounding box center [952, 276] width 197 height 491
click at [53, 70] on link "Sources financières" at bounding box center [53, 69] width 98 height 18
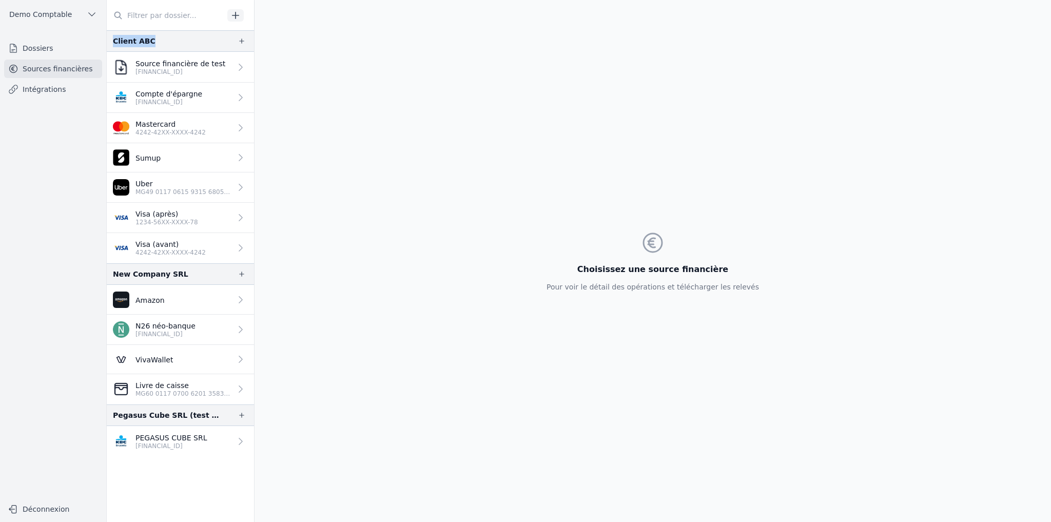
drag, startPoint x: 131, startPoint y: 43, endPoint x: 174, endPoint y: 44, distance: 42.6
click at [174, 44] on div "Client ABC" at bounding box center [180, 41] width 147 height 22
click at [177, 193] on p "MG49 0117 0615 9315 6805 8790 889" at bounding box center [184, 192] width 96 height 8
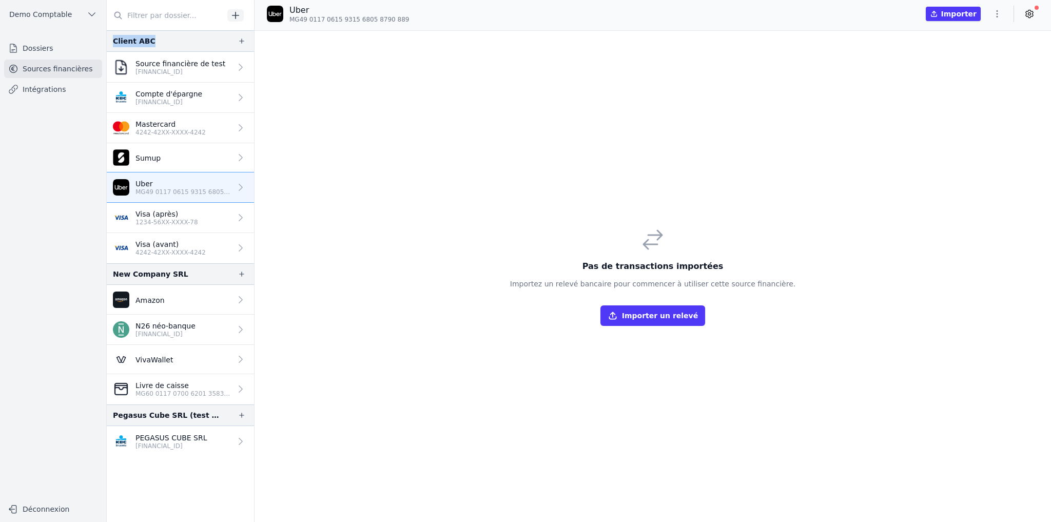
click at [1033, 13] on icon at bounding box center [1029, 14] width 7 height 8
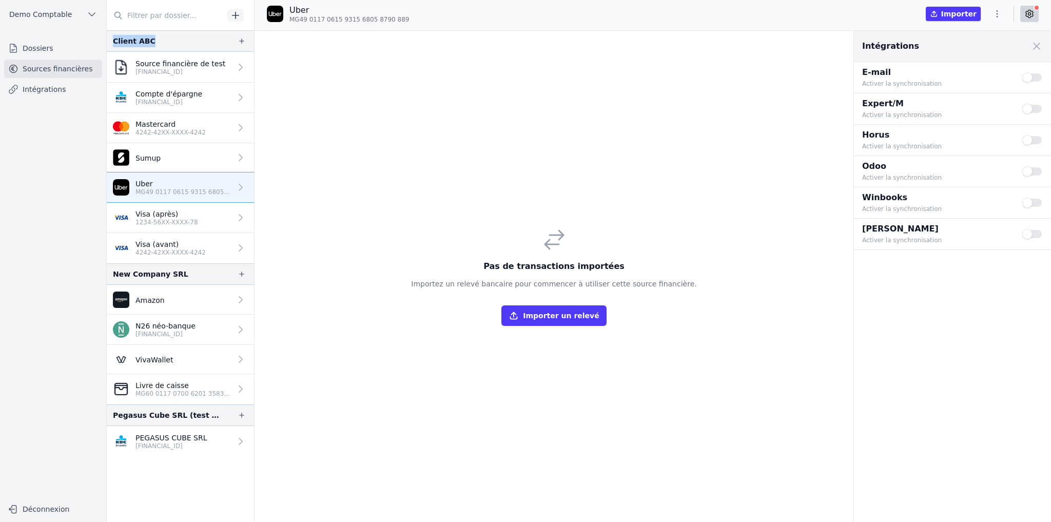
click at [171, 220] on p "1234-56XX-XXXX-78" at bounding box center [167, 222] width 63 height 8
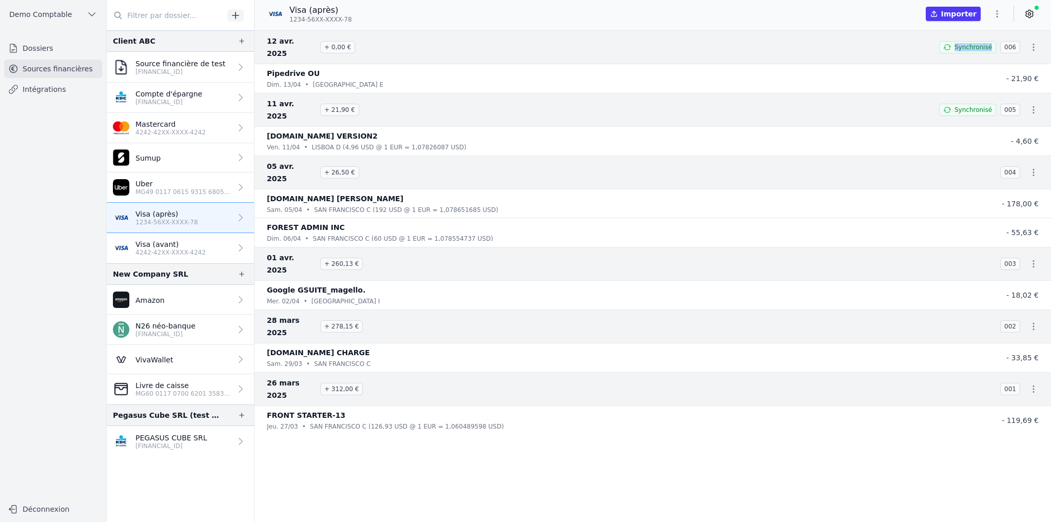
drag, startPoint x: 933, startPoint y: 41, endPoint x: 987, endPoint y: 44, distance: 54.0
click at [989, 40] on div "12 avr. 2025 + 0,00 € Synchronisé 006" at bounding box center [653, 47] width 797 height 34
drag, startPoint x: 957, startPoint y: 90, endPoint x: 995, endPoint y: 88, distance: 37.5
click at [995, 104] on div "Synchronisé 005" at bounding box center [980, 110] width 81 height 12
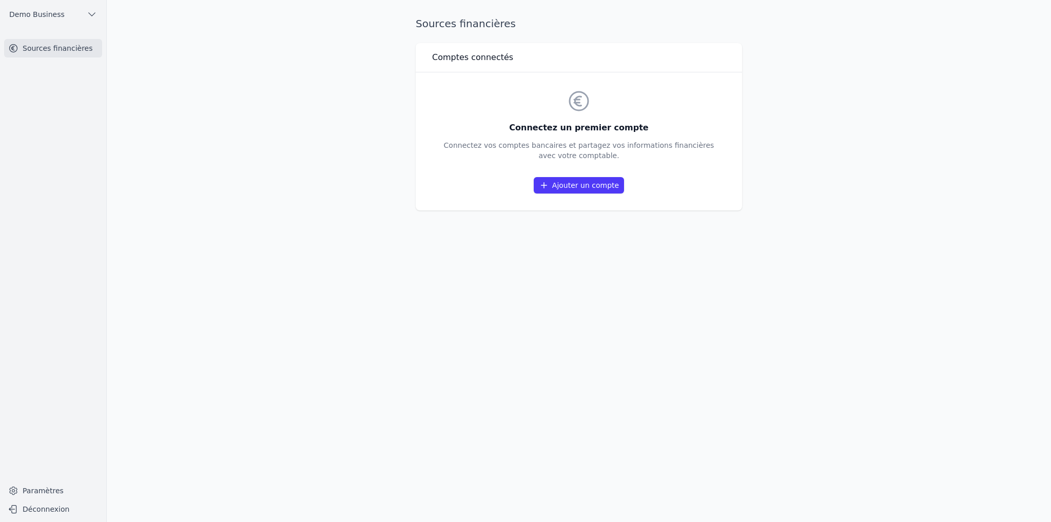
click at [567, 186] on link "Ajouter un compte" at bounding box center [579, 185] width 90 height 16
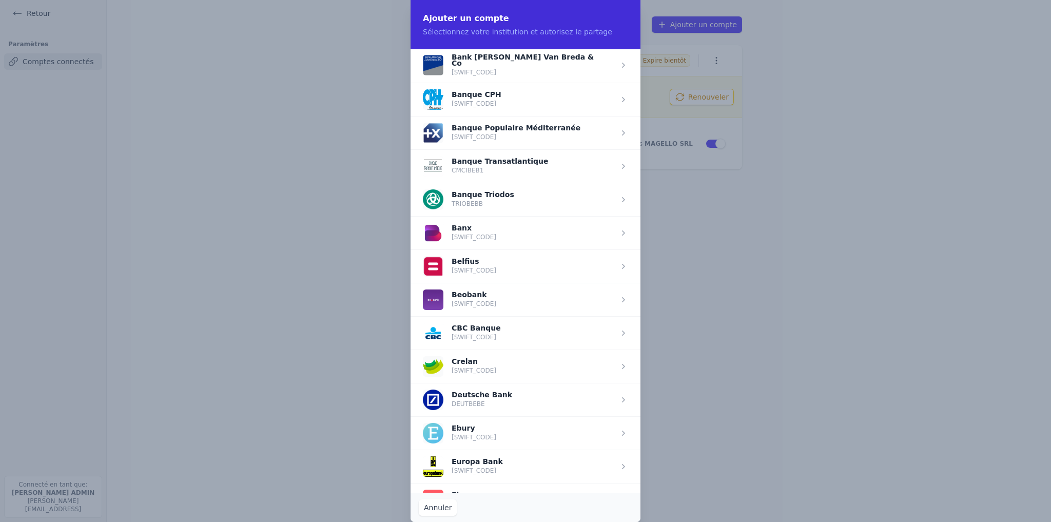
scroll to position [246, 0]
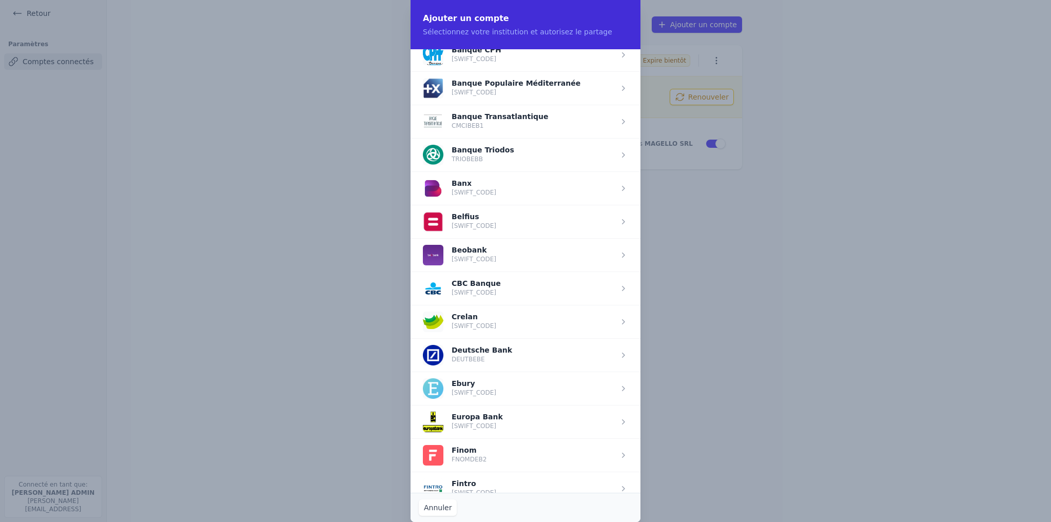
click at [470, 214] on span "button" at bounding box center [526, 221] width 230 height 33
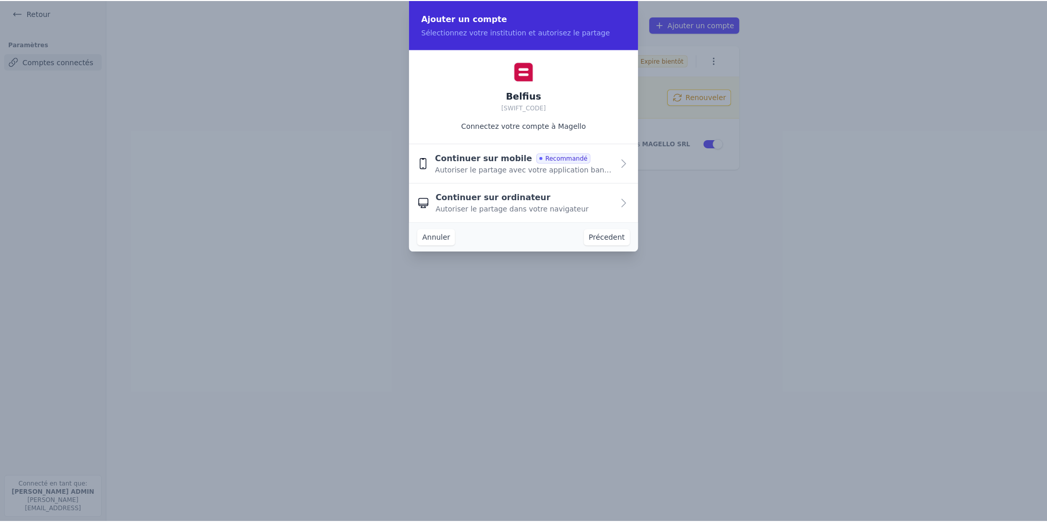
scroll to position [0, 0]
click at [492, 167] on span "Autoriser le partage avec votre application bancaire" at bounding box center [526, 170] width 179 height 10
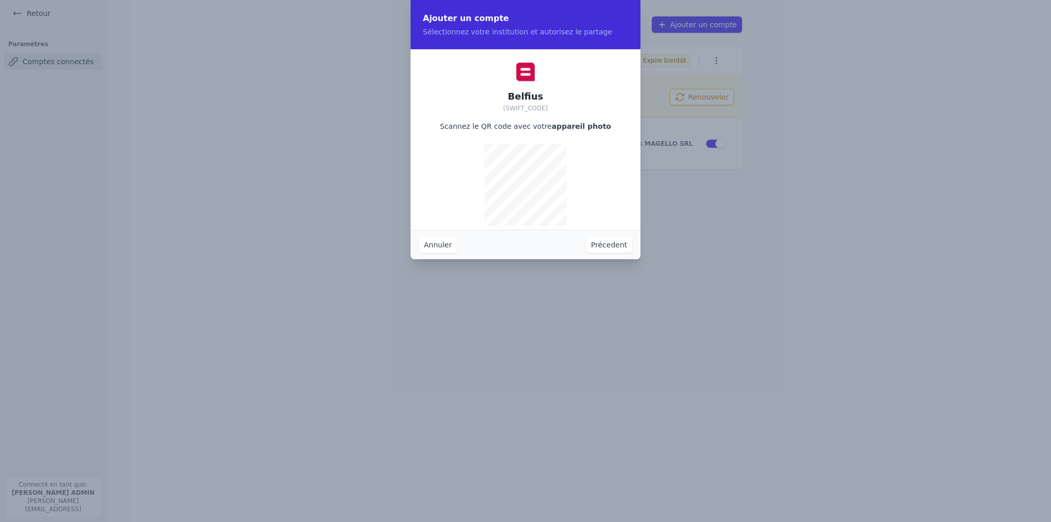
click at [617, 245] on button "Précedent" at bounding box center [609, 245] width 46 height 16
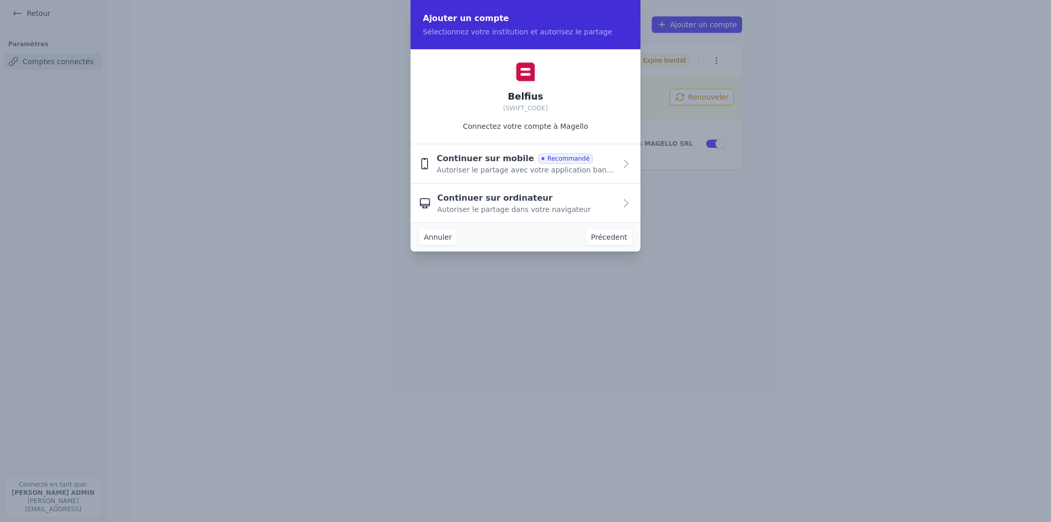
click at [511, 204] on span "Autoriser le partage dans votre navigateur" at bounding box center [514, 209] width 154 height 10
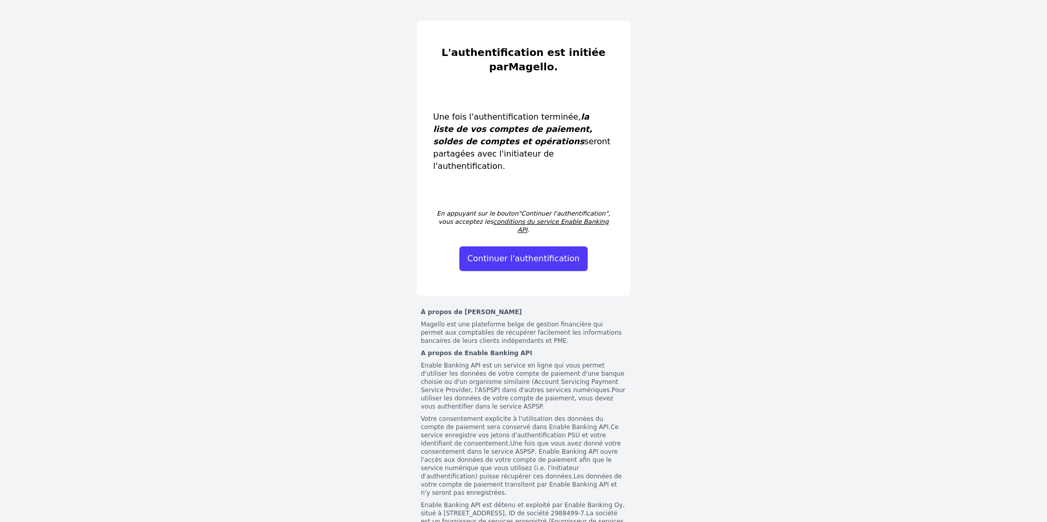
click at [561, 246] on button "Continuer l'authentification" at bounding box center [523, 258] width 129 height 25
